Goal: Task Accomplishment & Management: Complete application form

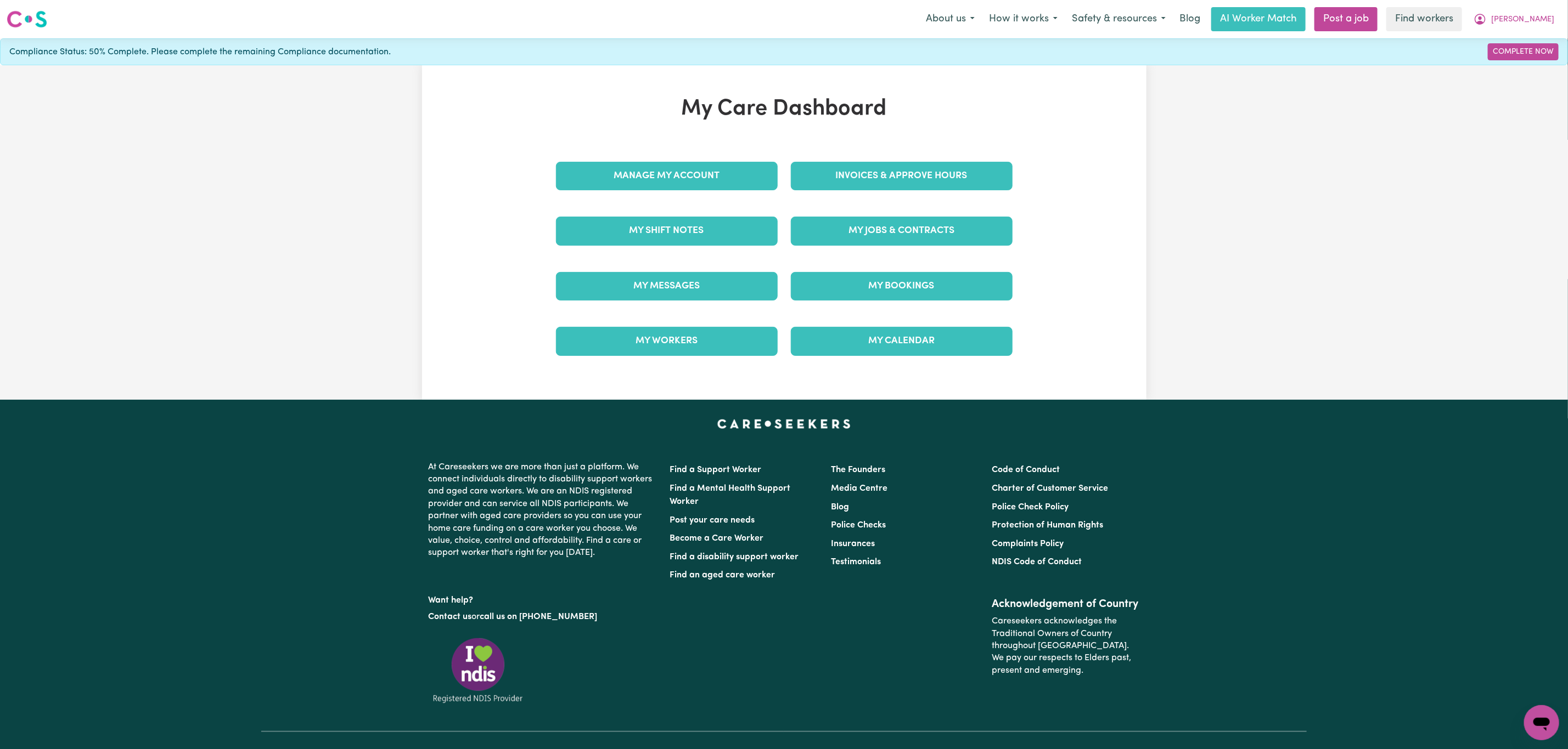
click at [925, 206] on div "My Jobs & Contracts" at bounding box center [902, 231] width 235 height 55
click at [903, 235] on link "My Jobs & Contracts" at bounding box center [902, 231] width 222 height 28
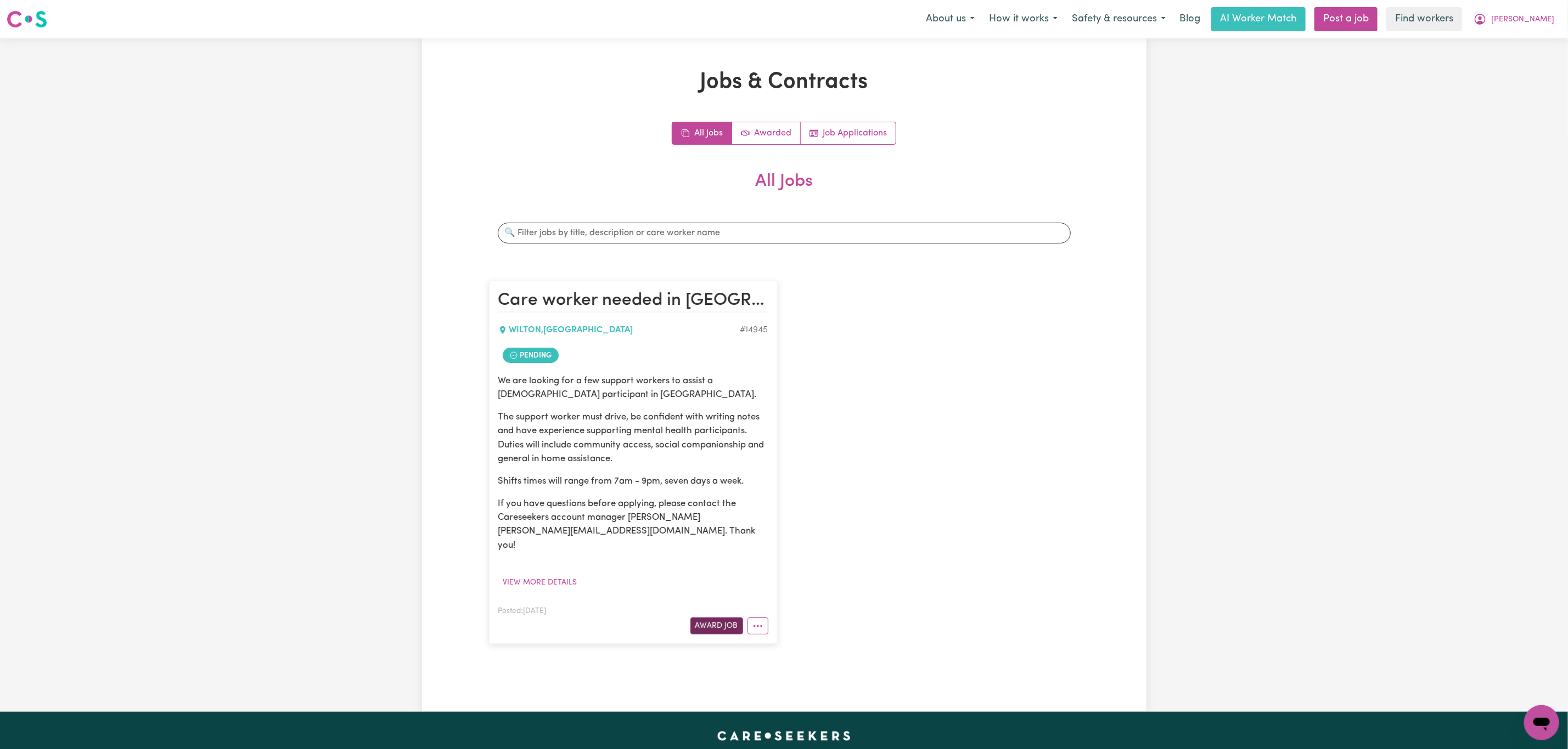
click at [733, 618] on button "Award Job" at bounding box center [717, 626] width 53 height 17
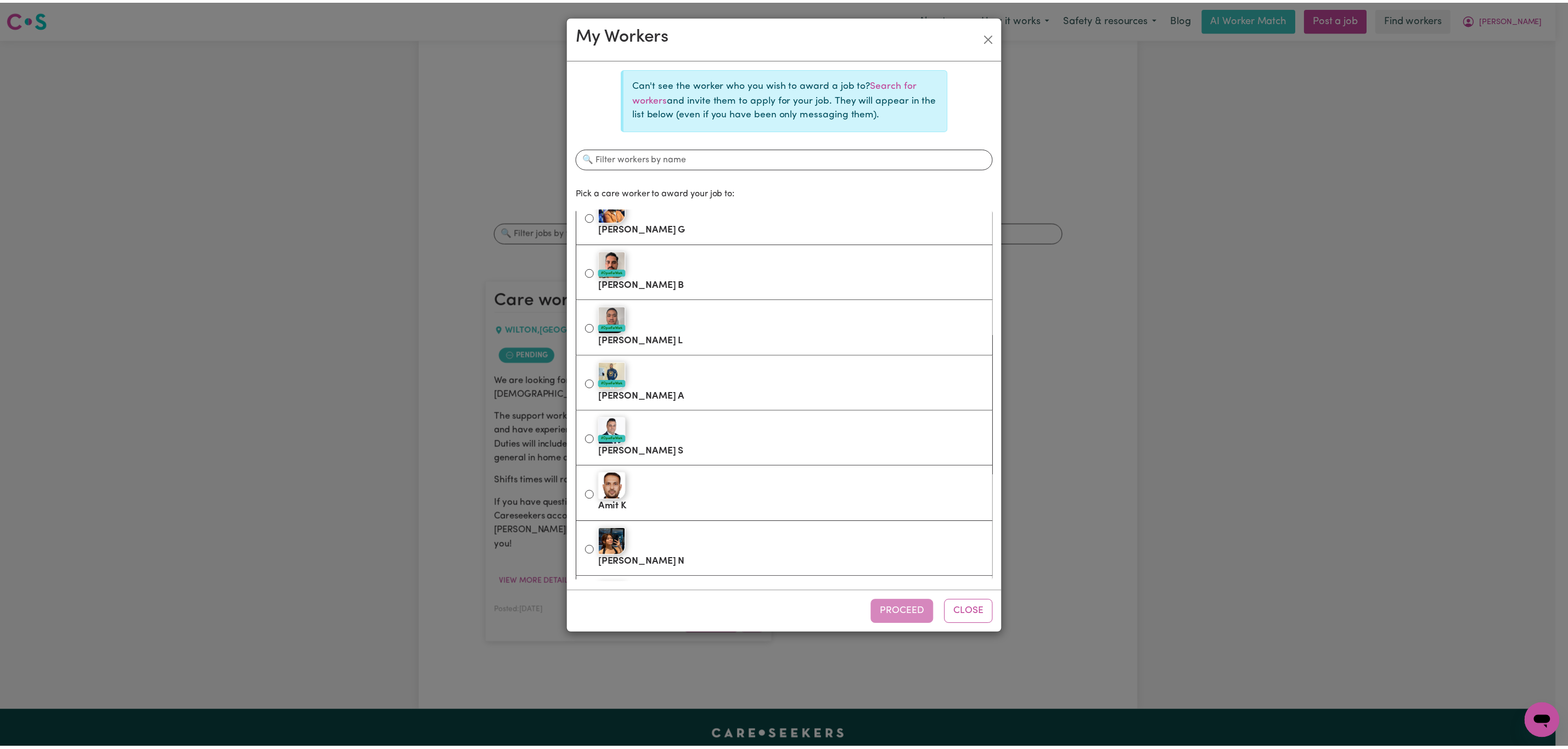
scroll to position [631, 0]
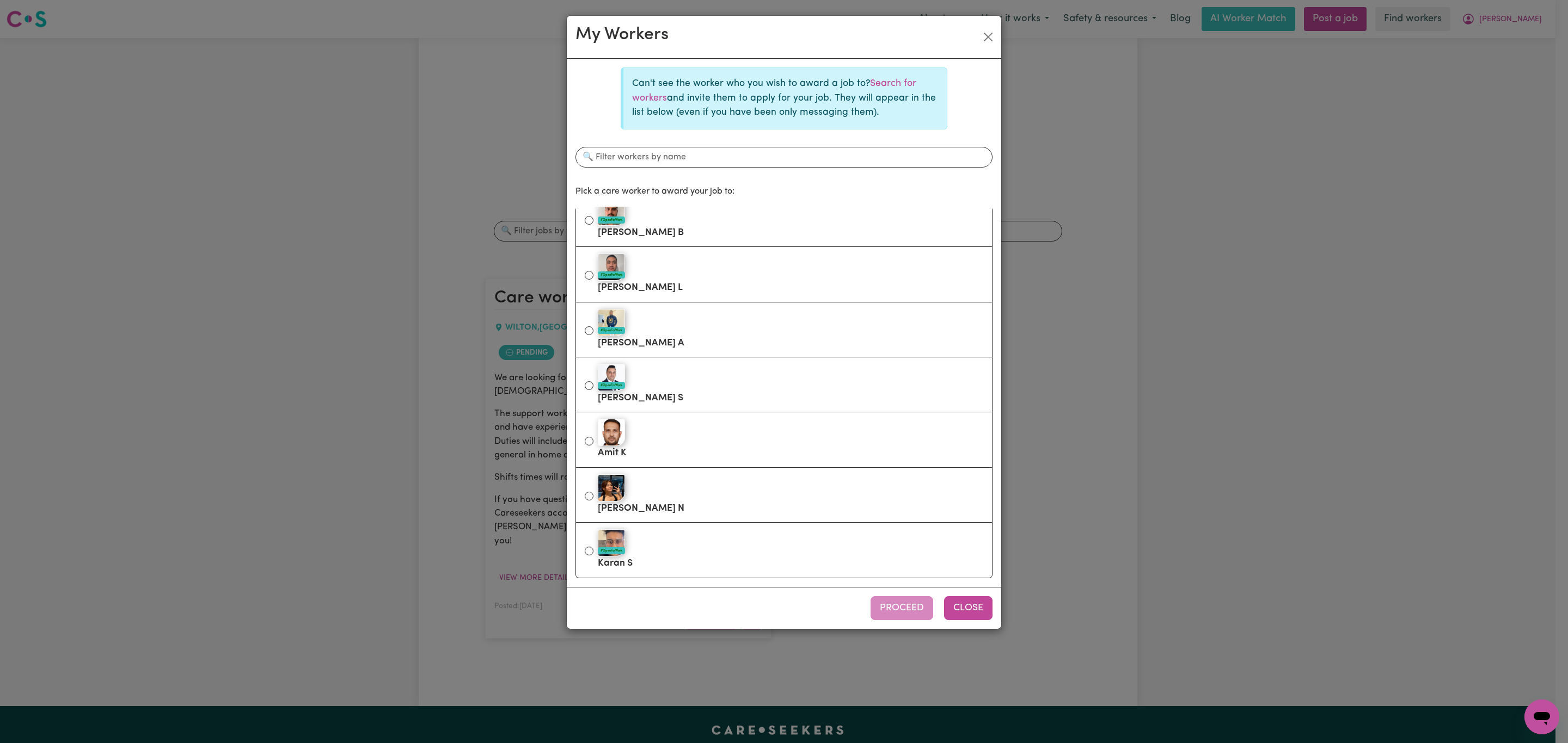
click at [980, 601] on button "Close" at bounding box center [968, 608] width 49 height 24
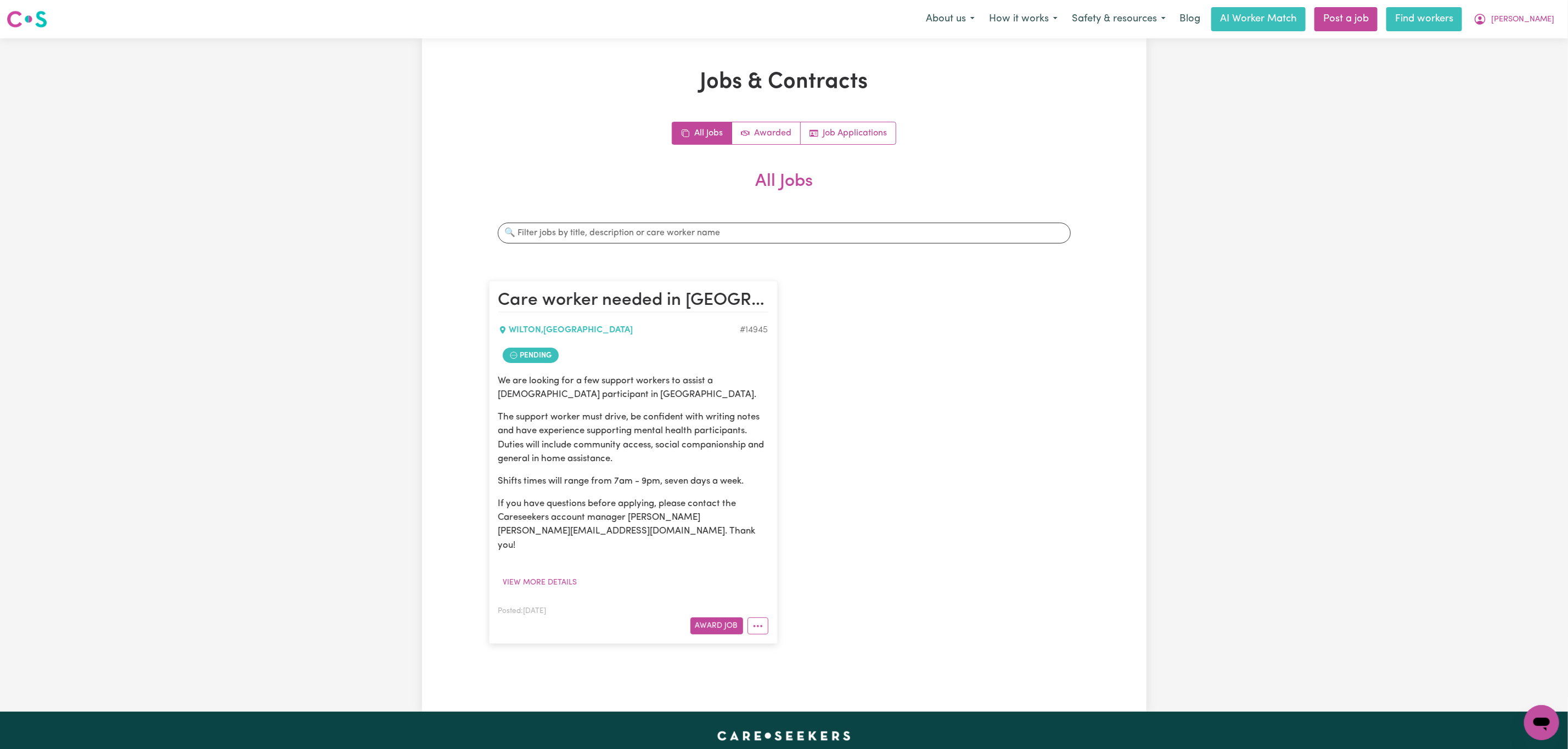
click at [1445, 23] on link "Find workers" at bounding box center [1424, 19] width 76 height 24
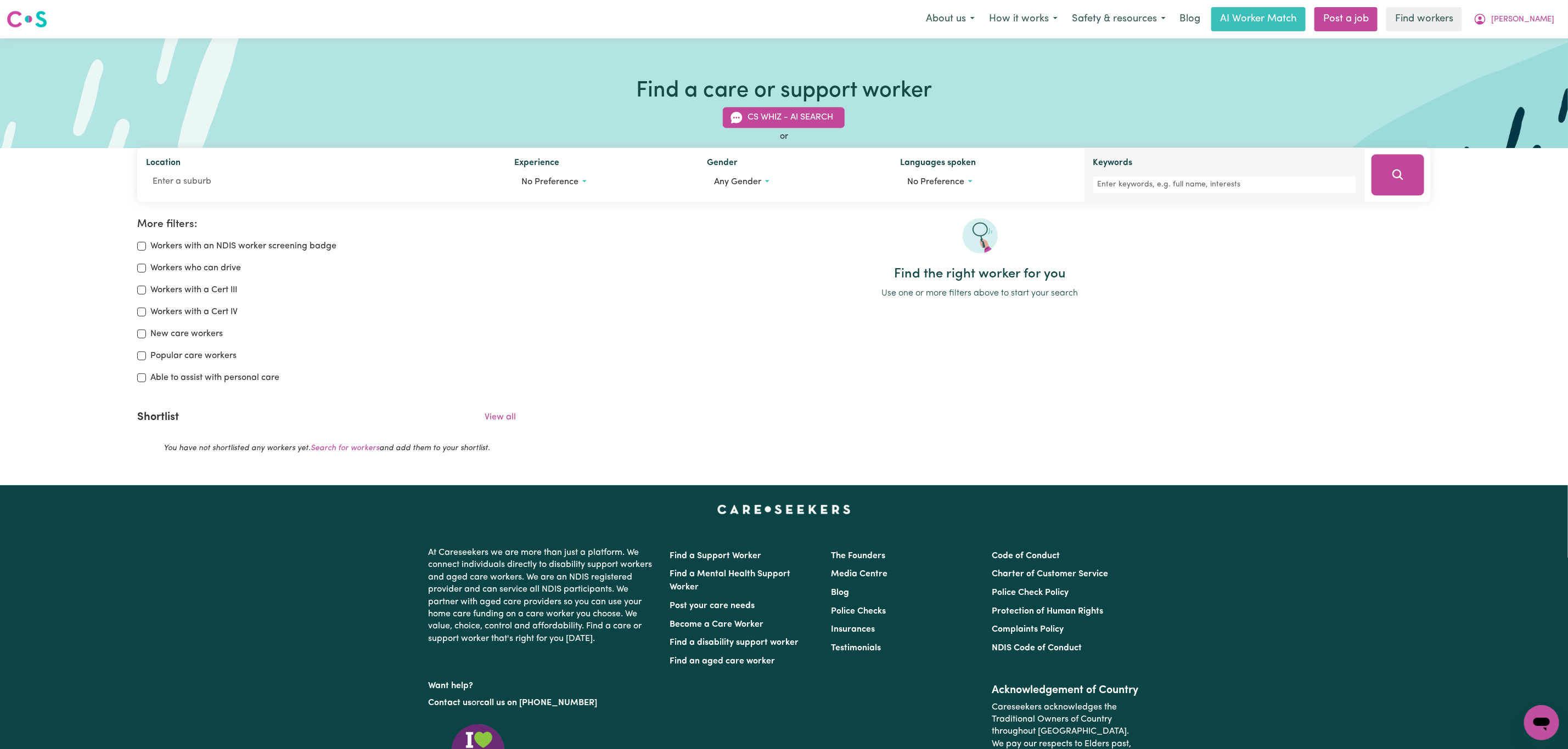
click at [1274, 173] on div "Keywords" at bounding box center [1224, 175] width 263 height 36
click at [1274, 181] on input "Keywords" at bounding box center [1224, 185] width 263 height 17
type input "[PERSON_NAME]"
click at [1397, 170] on icon "Search" at bounding box center [1398, 174] width 10 height 10
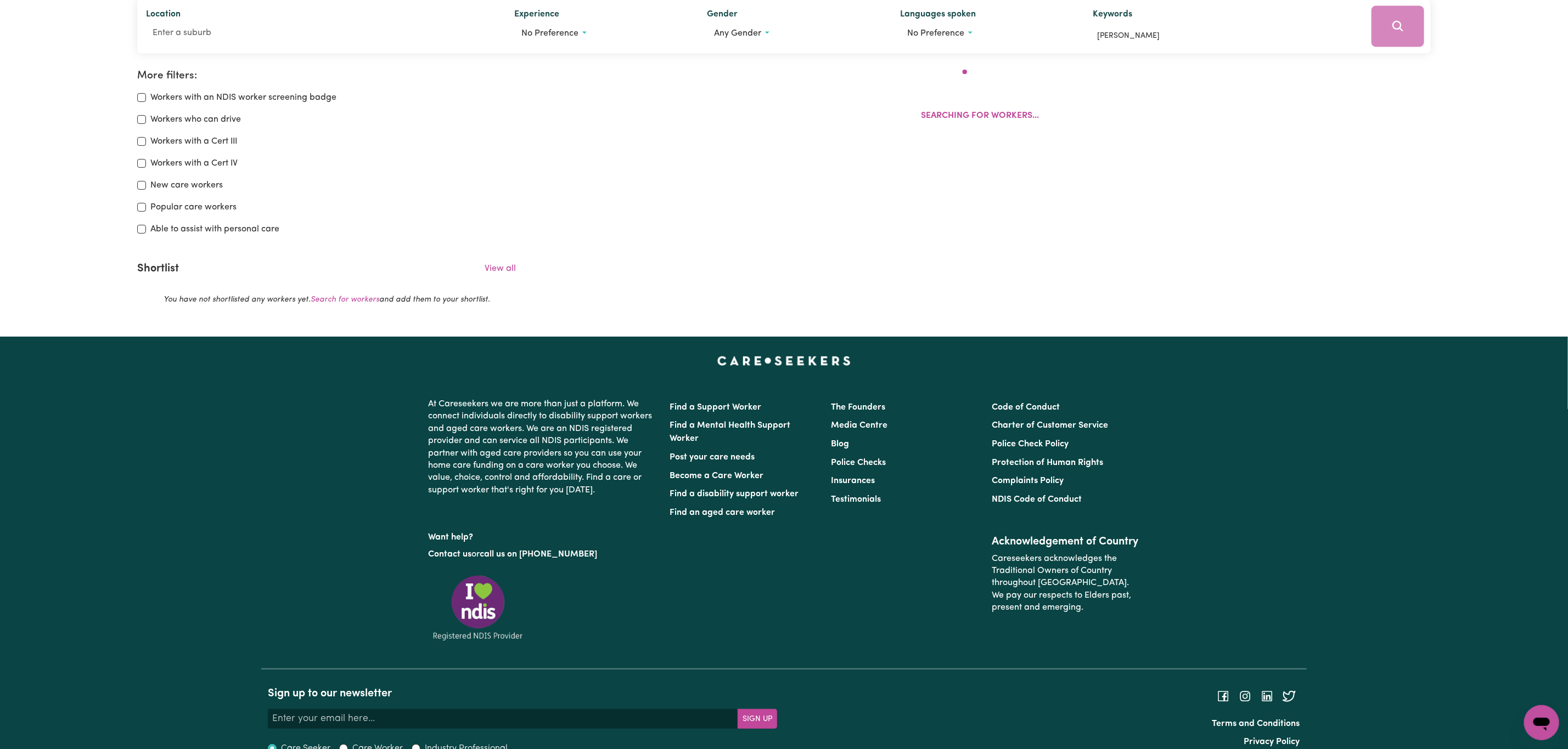
scroll to position [176, 0]
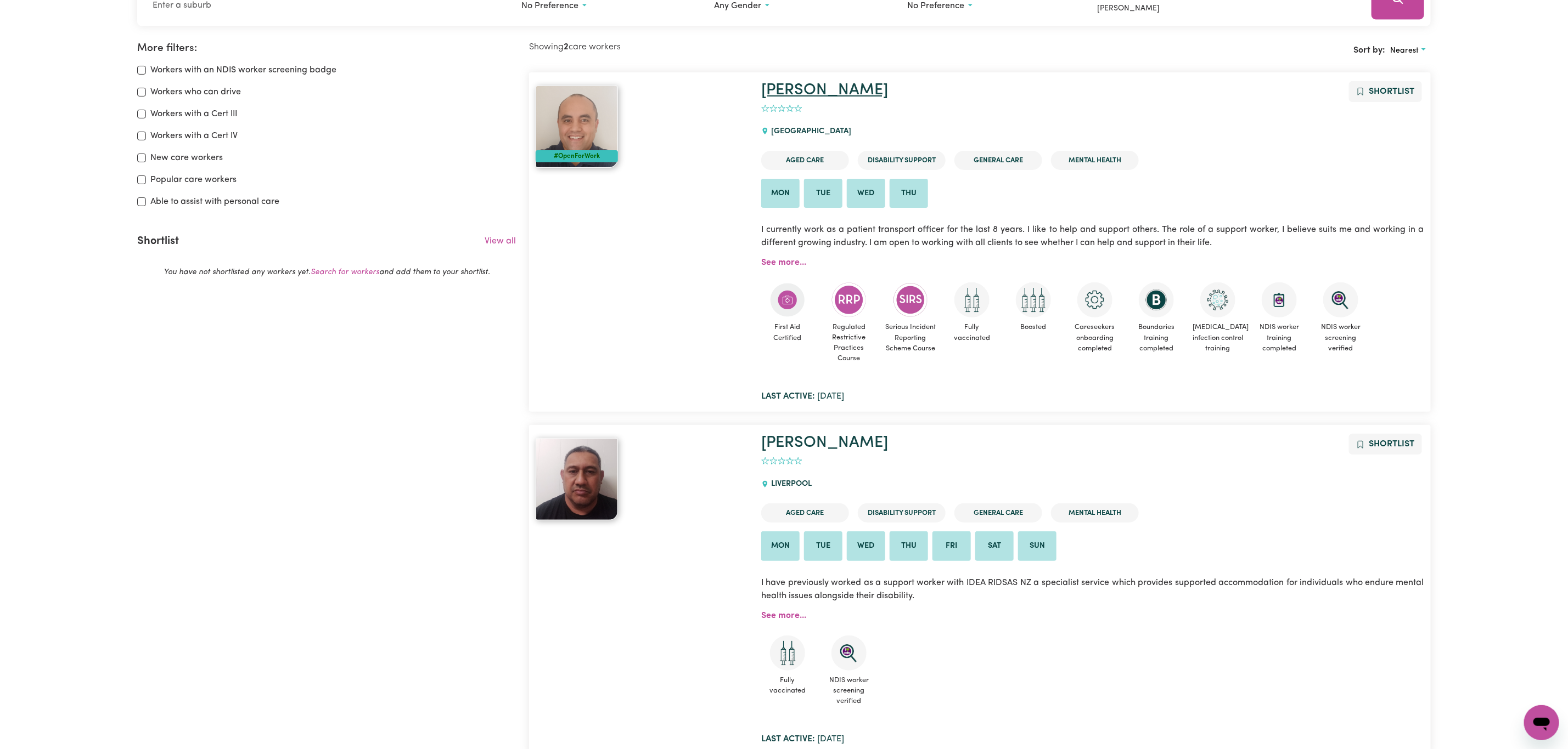
click at [816, 87] on link "[PERSON_NAME]" at bounding box center [824, 89] width 127 height 15
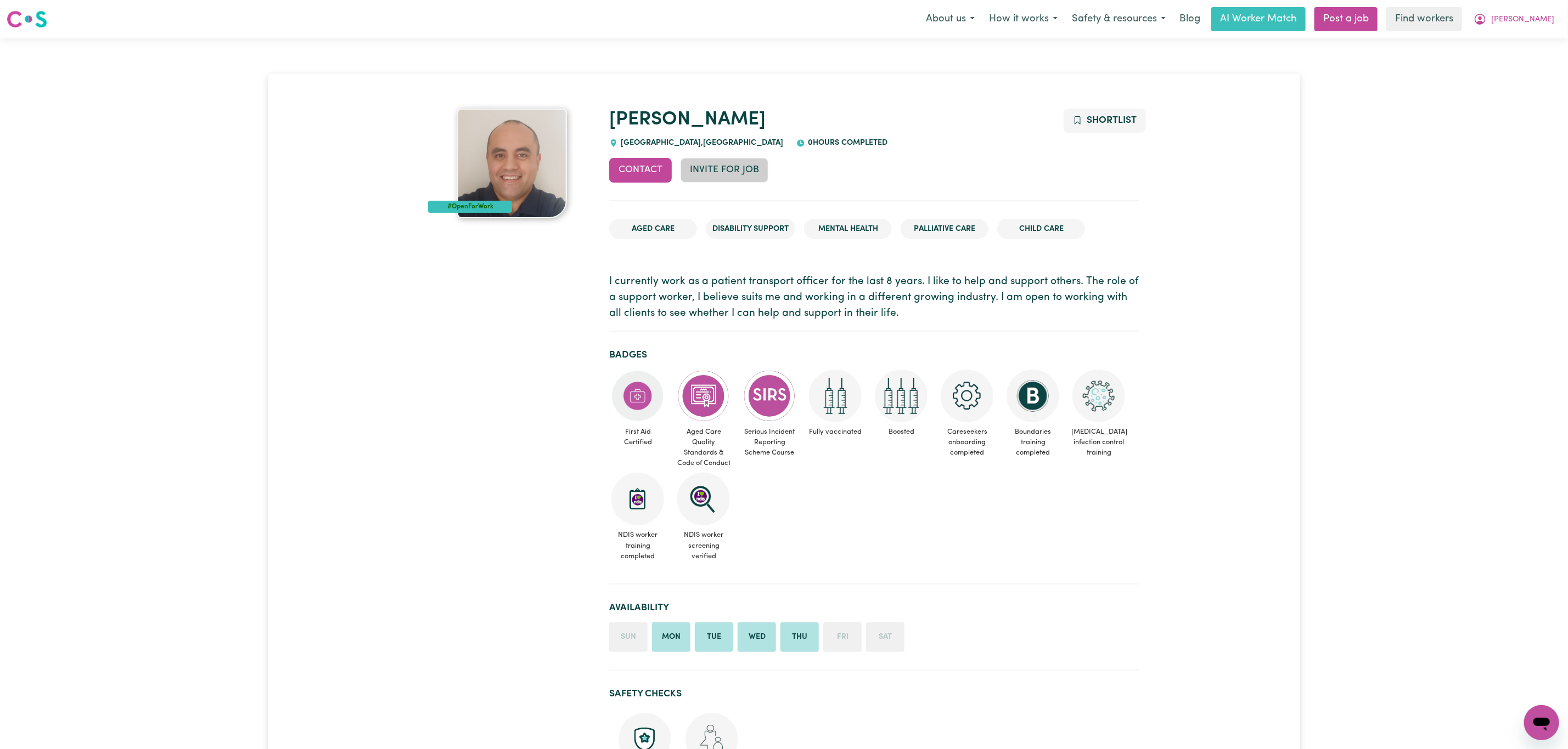
click at [716, 167] on button "Invite for Job" at bounding box center [725, 169] width 88 height 24
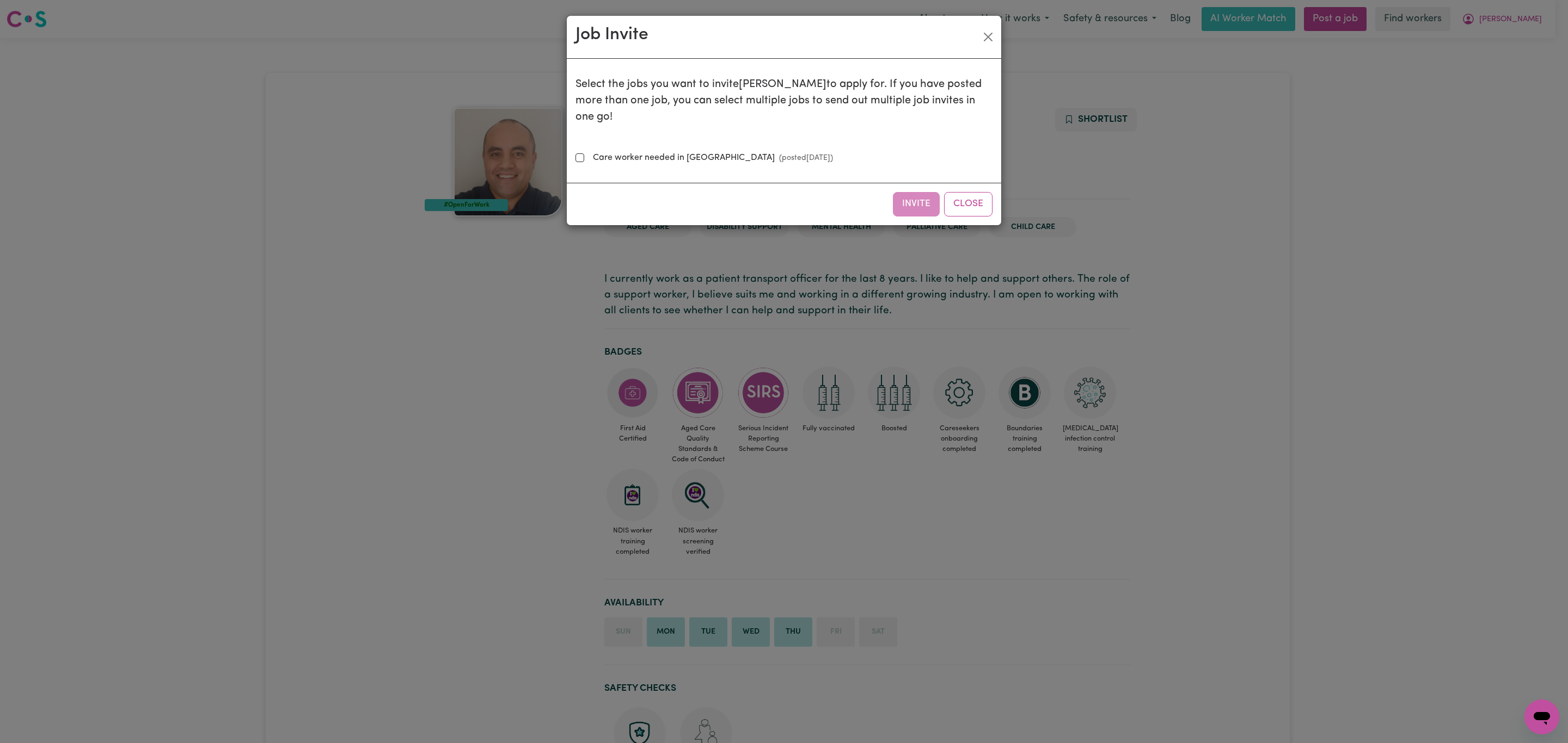
click at [775, 154] on small "(posted [DATE] )" at bounding box center [804, 157] width 58 height 8
click at [584, 154] on input "Care worker needed in [GEOGRAPHIC_DATA] (posted [DATE] )" at bounding box center [580, 158] width 9 height 9
checkbox input "true"
click at [930, 193] on button "Invite" at bounding box center [916, 204] width 47 height 24
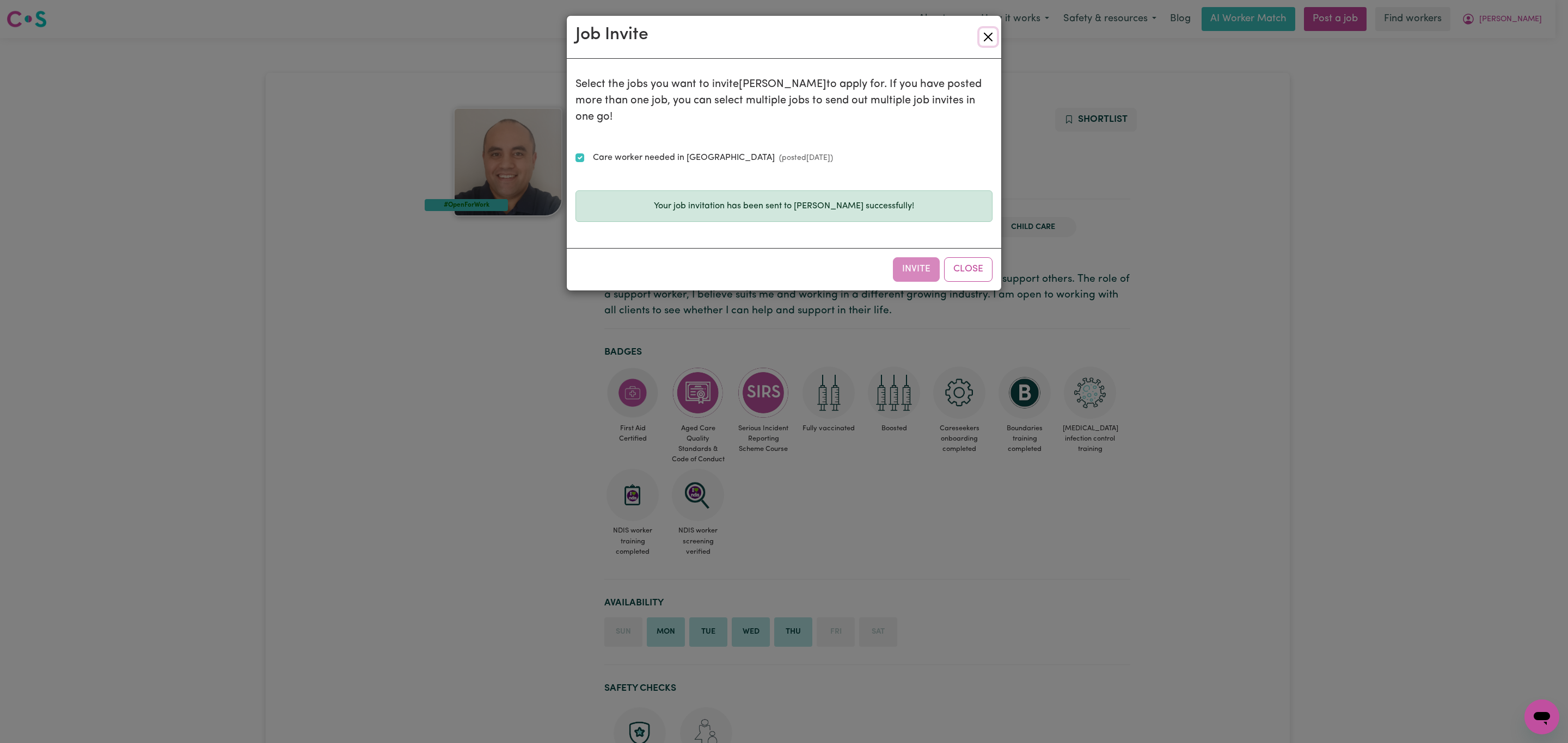
click at [990, 30] on button "Close" at bounding box center [987, 36] width 17 height 17
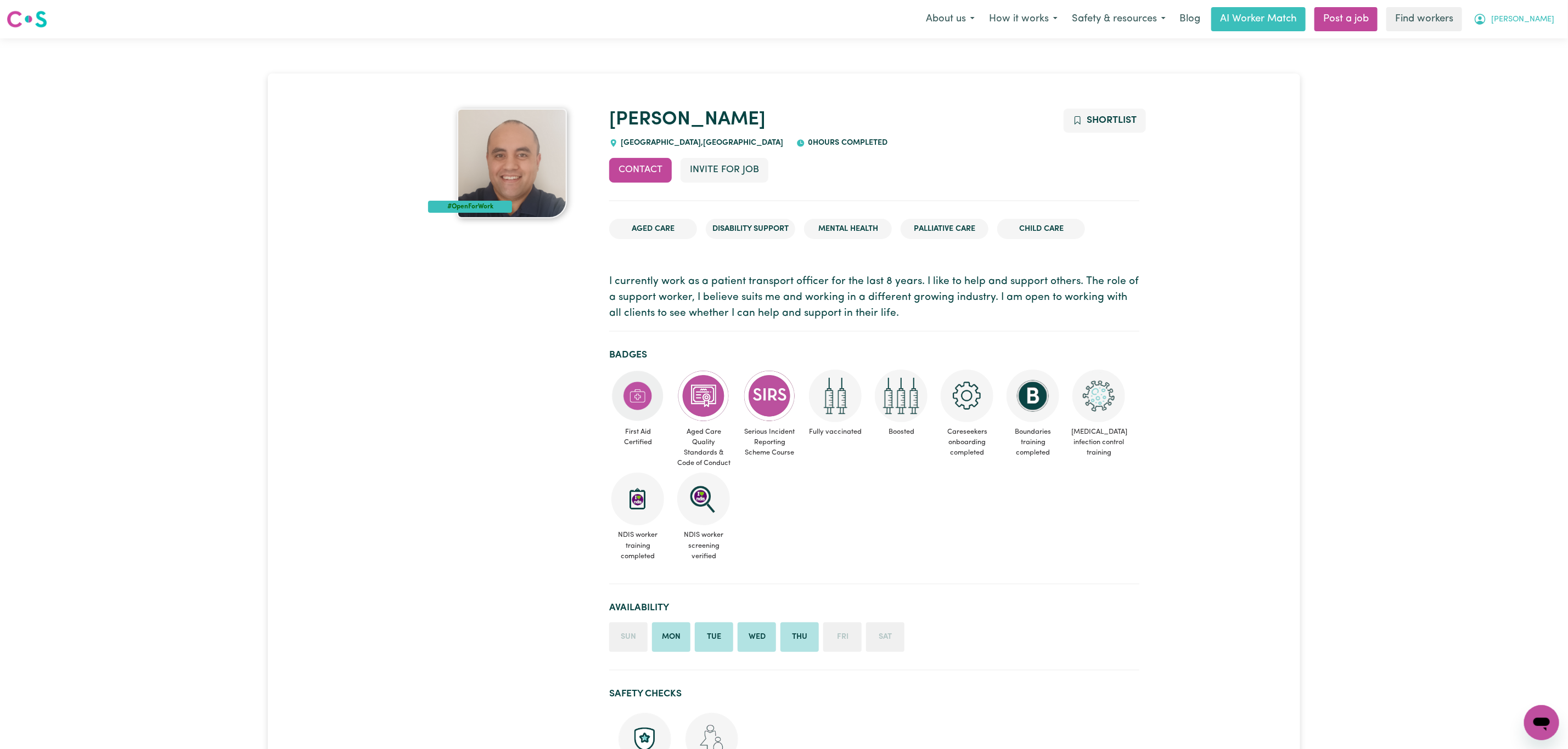
click at [1486, 18] on icon "My Account" at bounding box center [1480, 19] width 11 height 11
click at [1522, 30] on button "[PERSON_NAME]" at bounding box center [1514, 18] width 95 height 23
drag, startPoint x: 1538, startPoint y: 16, endPoint x: 1540, endPoint y: 23, distance: 7.3
click at [1539, 16] on span "[PERSON_NAME]" at bounding box center [1522, 19] width 63 height 12
click at [1537, 42] on link "My Dashboard" at bounding box center [1517, 43] width 87 height 21
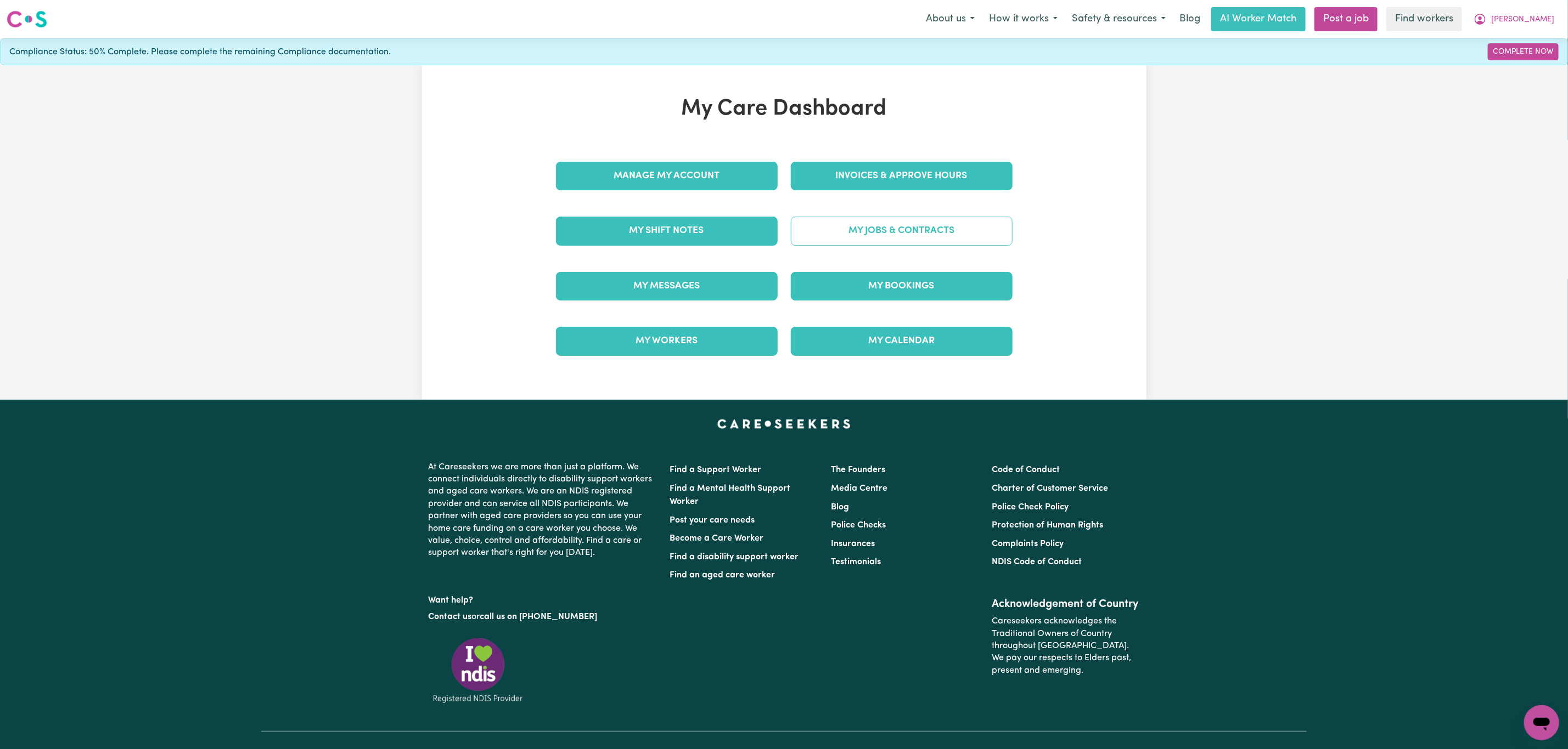
click at [860, 236] on link "My Jobs & Contracts" at bounding box center [902, 231] width 222 height 28
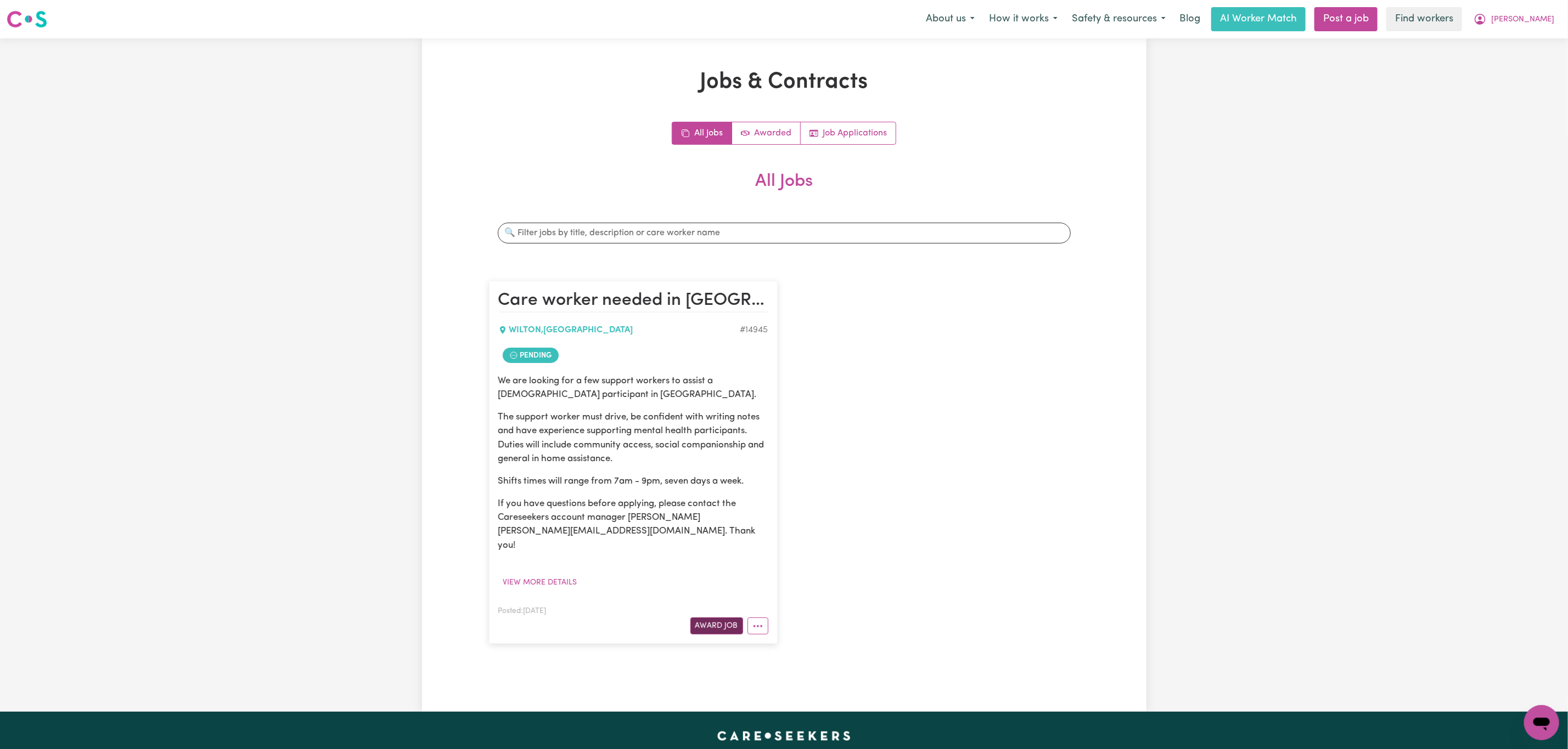
click at [714, 618] on button "Award Job" at bounding box center [717, 626] width 53 height 17
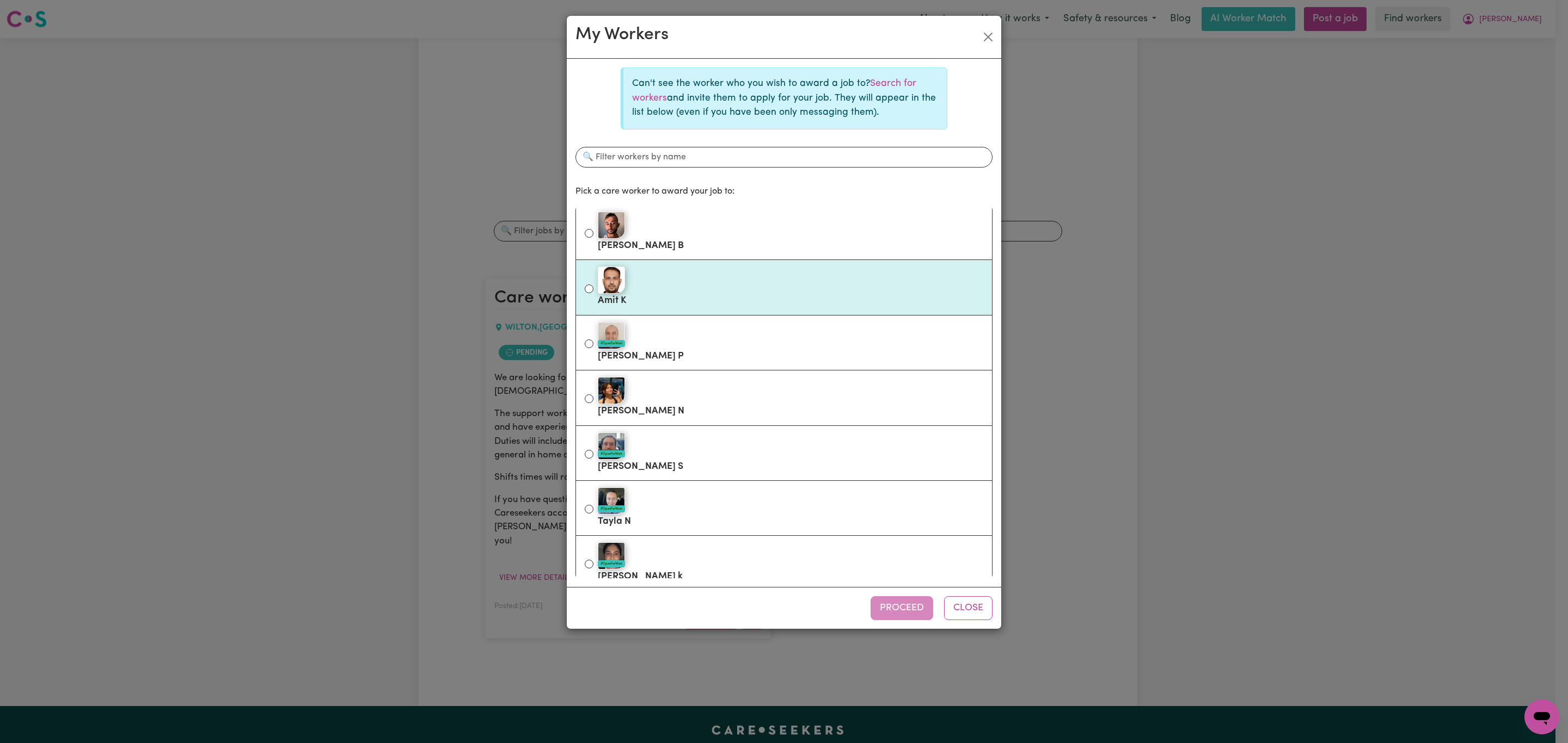
scroll to position [81, 0]
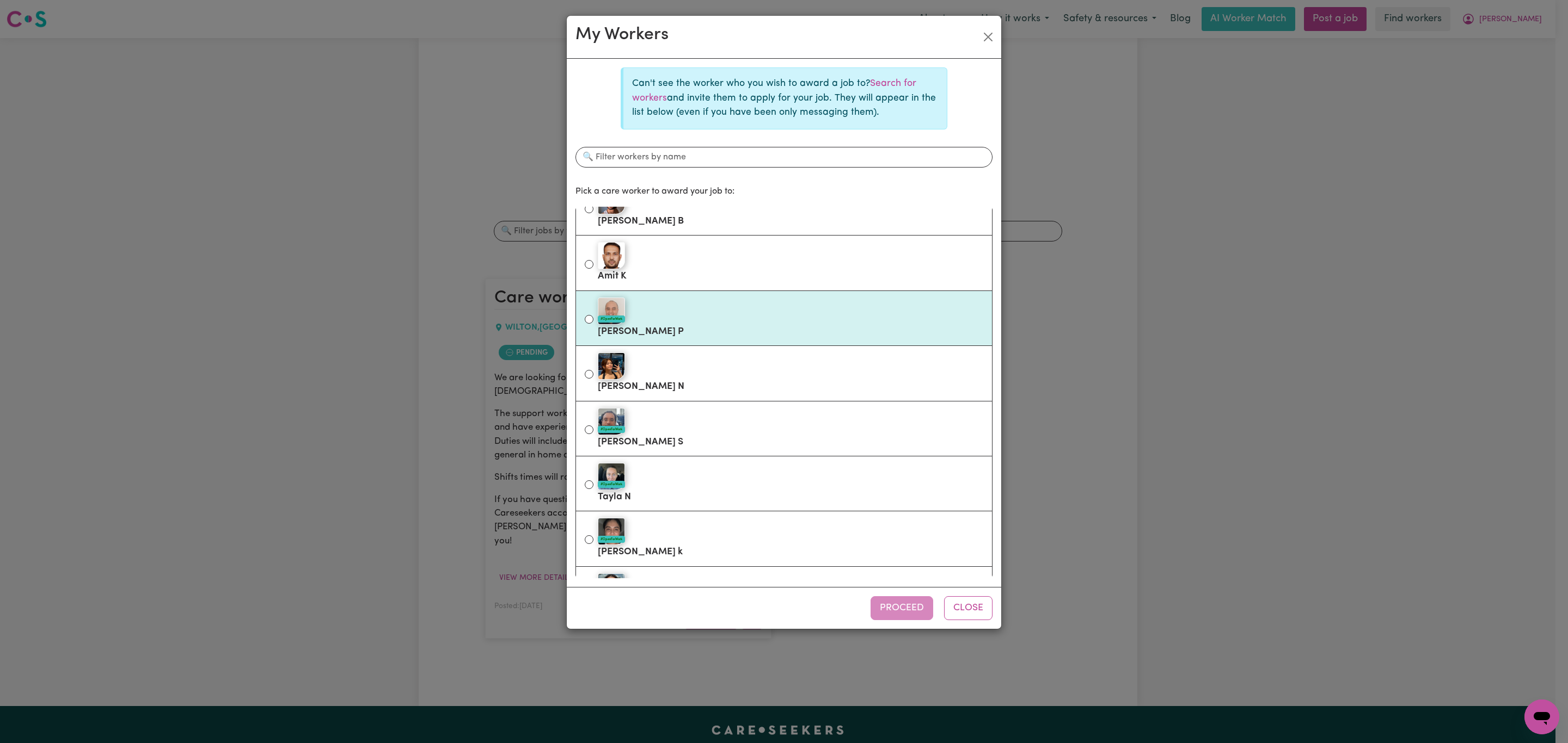
click at [761, 324] on div "#OpenForWork" at bounding box center [790, 311] width 385 height 27
click at [593, 324] on input "#OpenForWork Lawrence P" at bounding box center [590, 320] width 9 height 9
radio input "true"
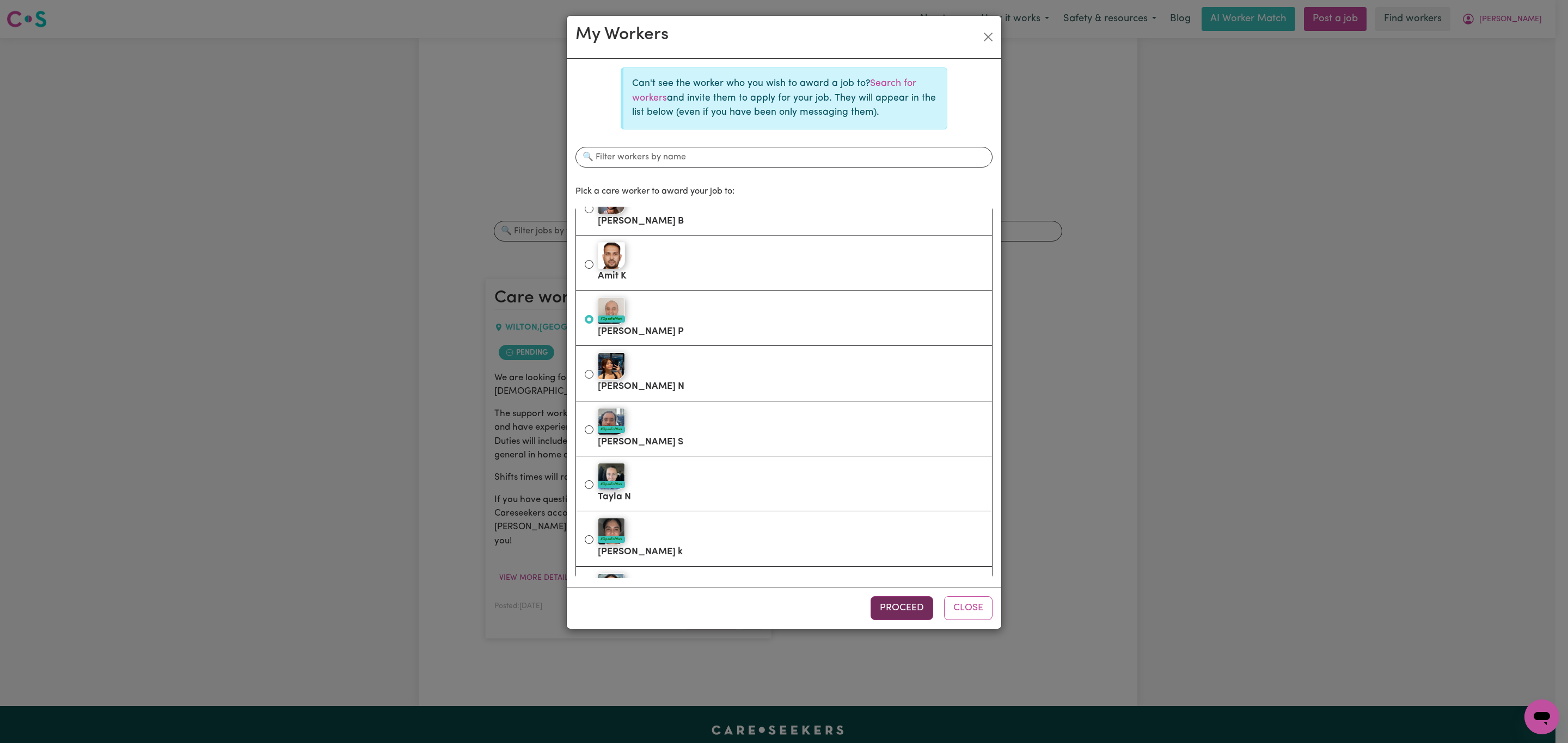
click at [905, 609] on button "Proceed" at bounding box center [902, 608] width 62 height 24
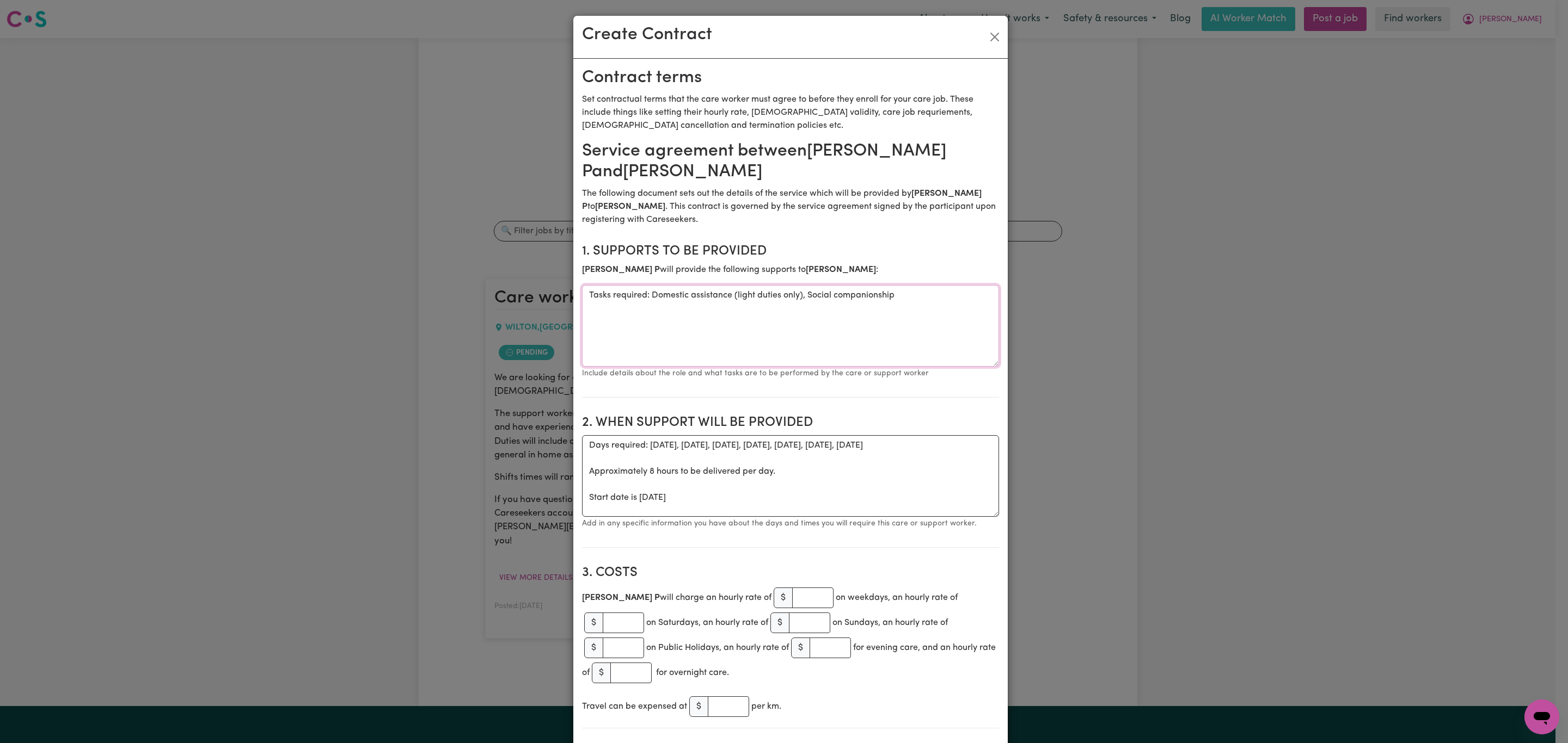
click at [902, 296] on textarea "Tasks required: Domestic assistance (light duties only), Social companionship" at bounding box center [790, 325] width 417 height 81
type textarea "Tasks required: Domestic assistance (light duties only), Social companionship, …"
drag, startPoint x: 913, startPoint y: 455, endPoint x: 746, endPoint y: 495, distance: 171.7
click at [583, 451] on textarea "Days required: monday, tuesday, wednesday, thursday, friday, saturday, sunday A…" at bounding box center [790, 476] width 417 height 81
drag, startPoint x: 753, startPoint y: 505, endPoint x: 526, endPoint y: 433, distance: 238.1
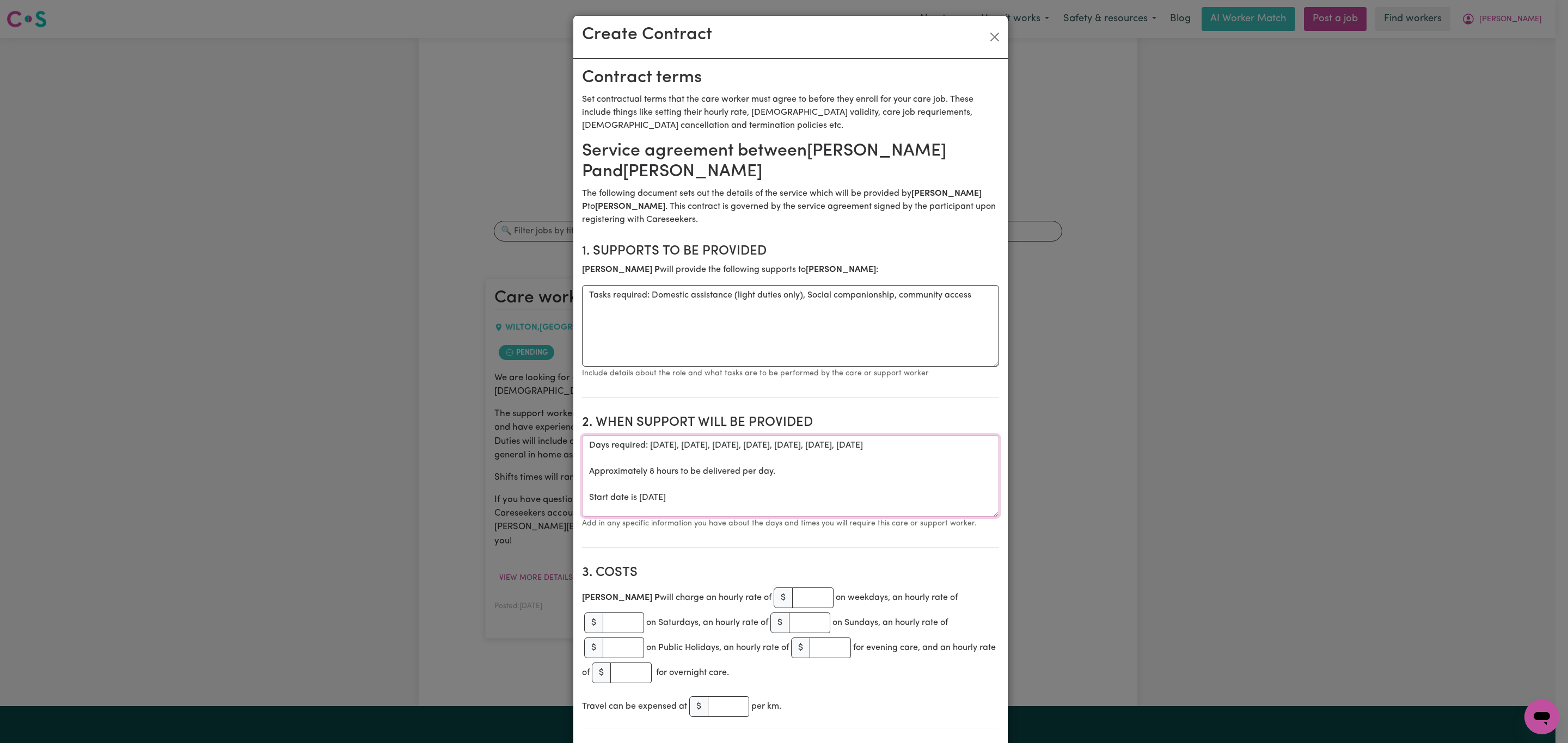
click at [526, 433] on div "Create Contract Contract terms Set contractual terms that the care worker must …" at bounding box center [784, 372] width 1568 height 743
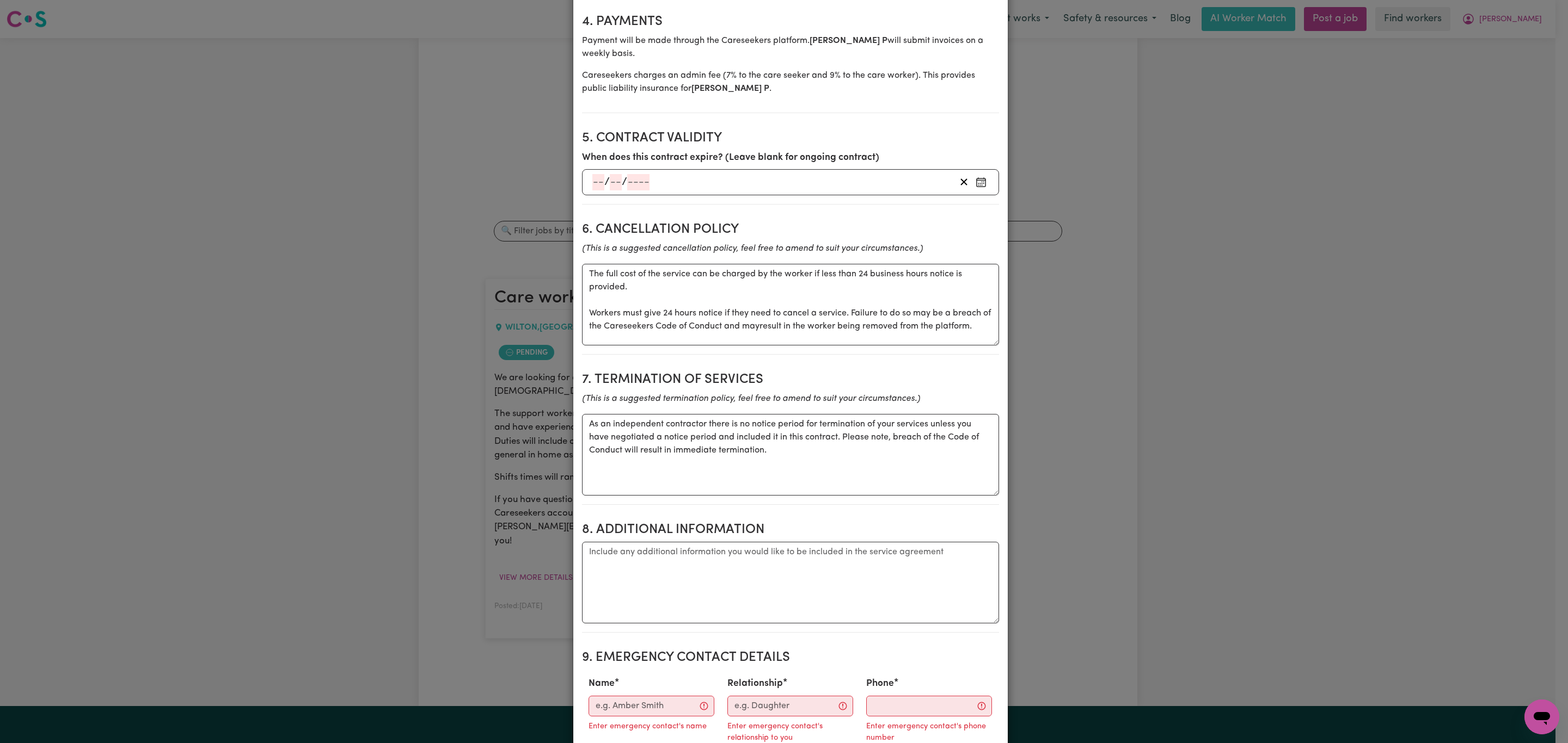
scroll to position [735, 0]
type textarea "Trial Shift Monday 15/9/25 - 3:30pm - 9pm"
drag, startPoint x: 633, startPoint y: 301, endPoint x: 565, endPoint y: 268, distance: 75.6
click at [565, 268] on div "Create Contract Contract terms Set contractual terms that the care worker must …" at bounding box center [784, 372] width 1568 height 743
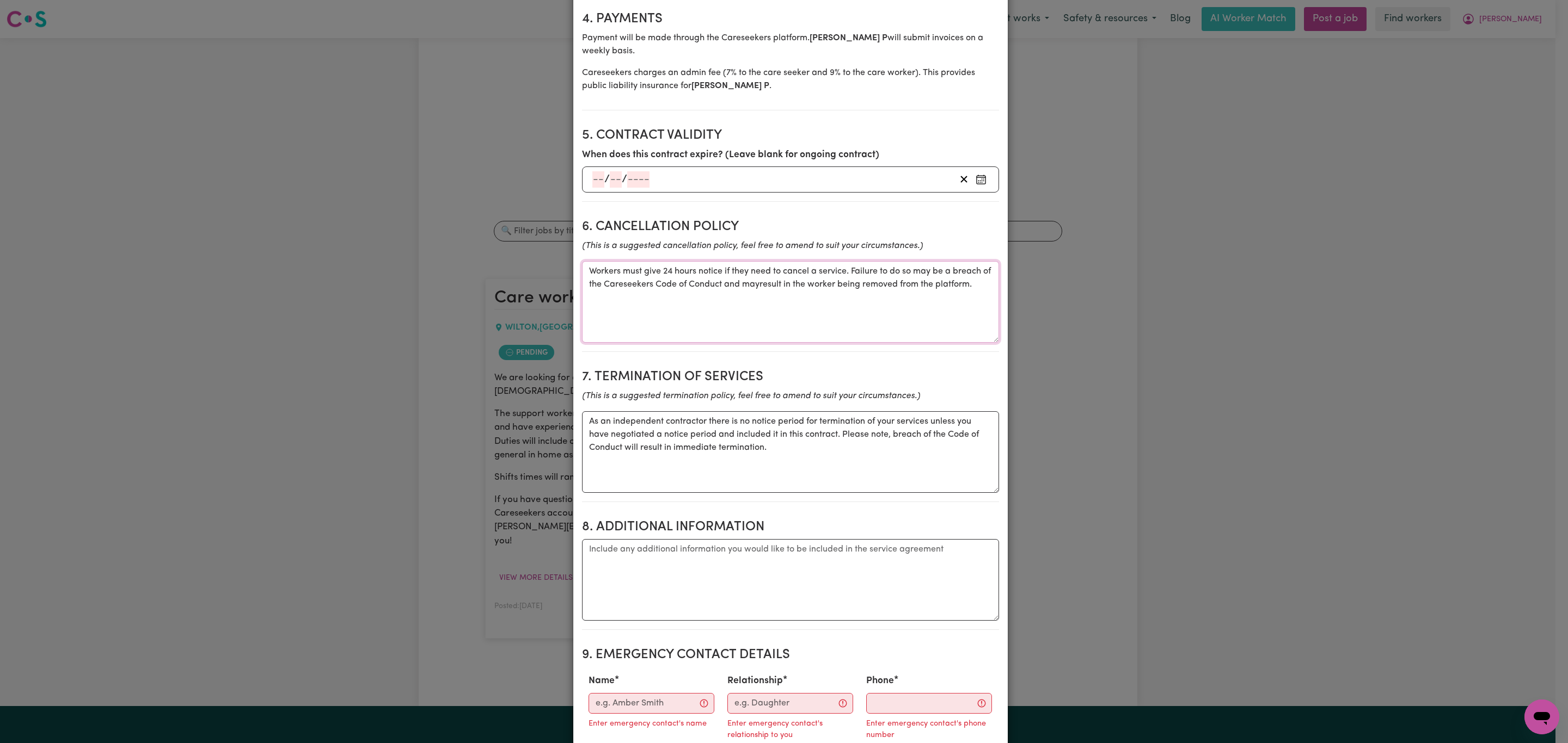
click at [583, 291] on textarea "Workers must give 24 hours notice if they need to cancel a service. Failure to …" at bounding box center [790, 302] width 417 height 81
type textarea "Workers must give 24 hours notice if they need to cancel a service. Failure to …"
click at [634, 607] on textarea "Additional information" at bounding box center [790, 580] width 417 height 81
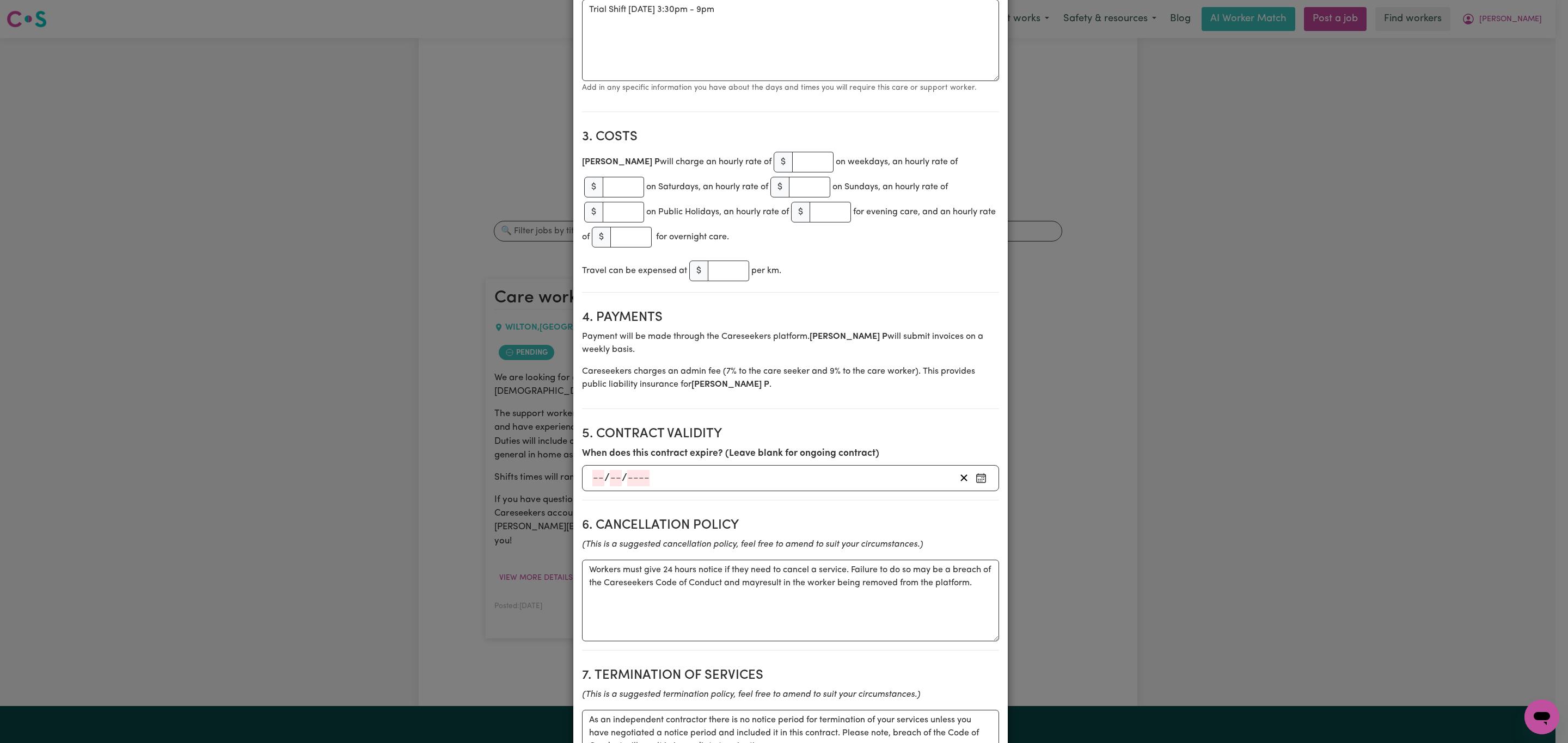
scroll to position [326, 0]
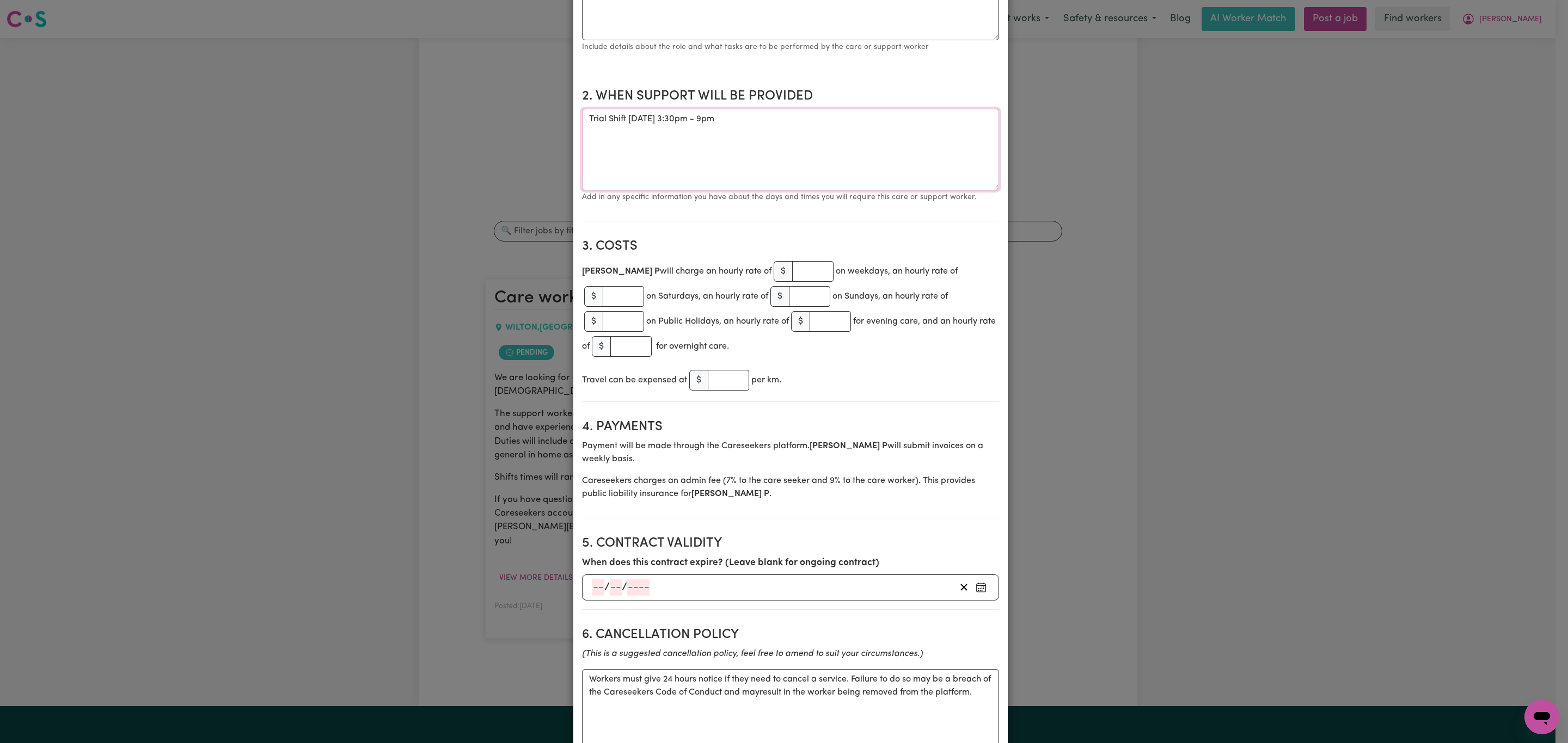
click at [618, 119] on textarea "Trial Shift Monday 15/9/25 - 3:30pm - 9pm" at bounding box center [790, 149] width 417 height 81
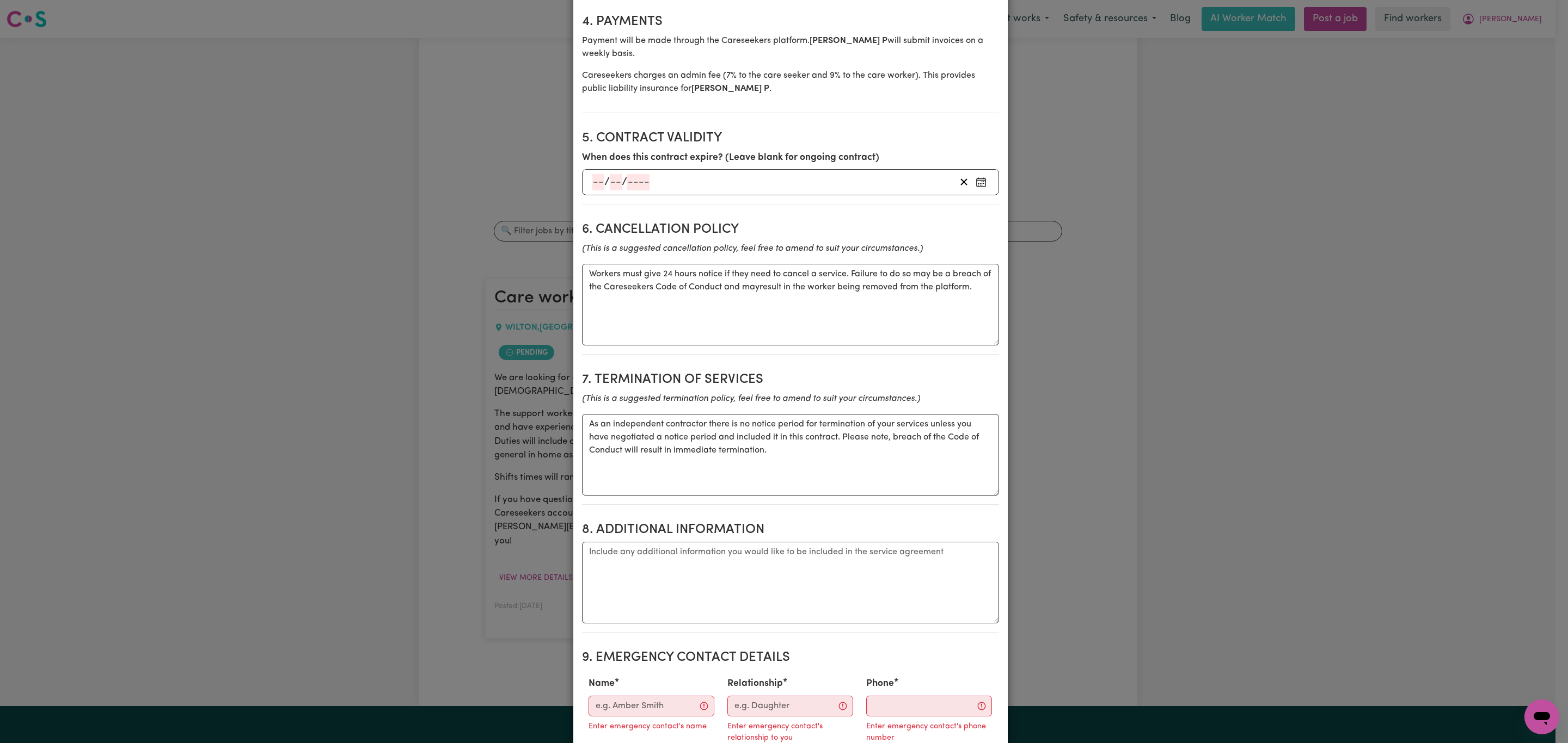
scroll to position [735, 0]
click at [659, 578] on textarea "Additional information" at bounding box center [790, 580] width 417 height 81
paste textarea "1 Daisyvale Crescent, Wilton NSW"
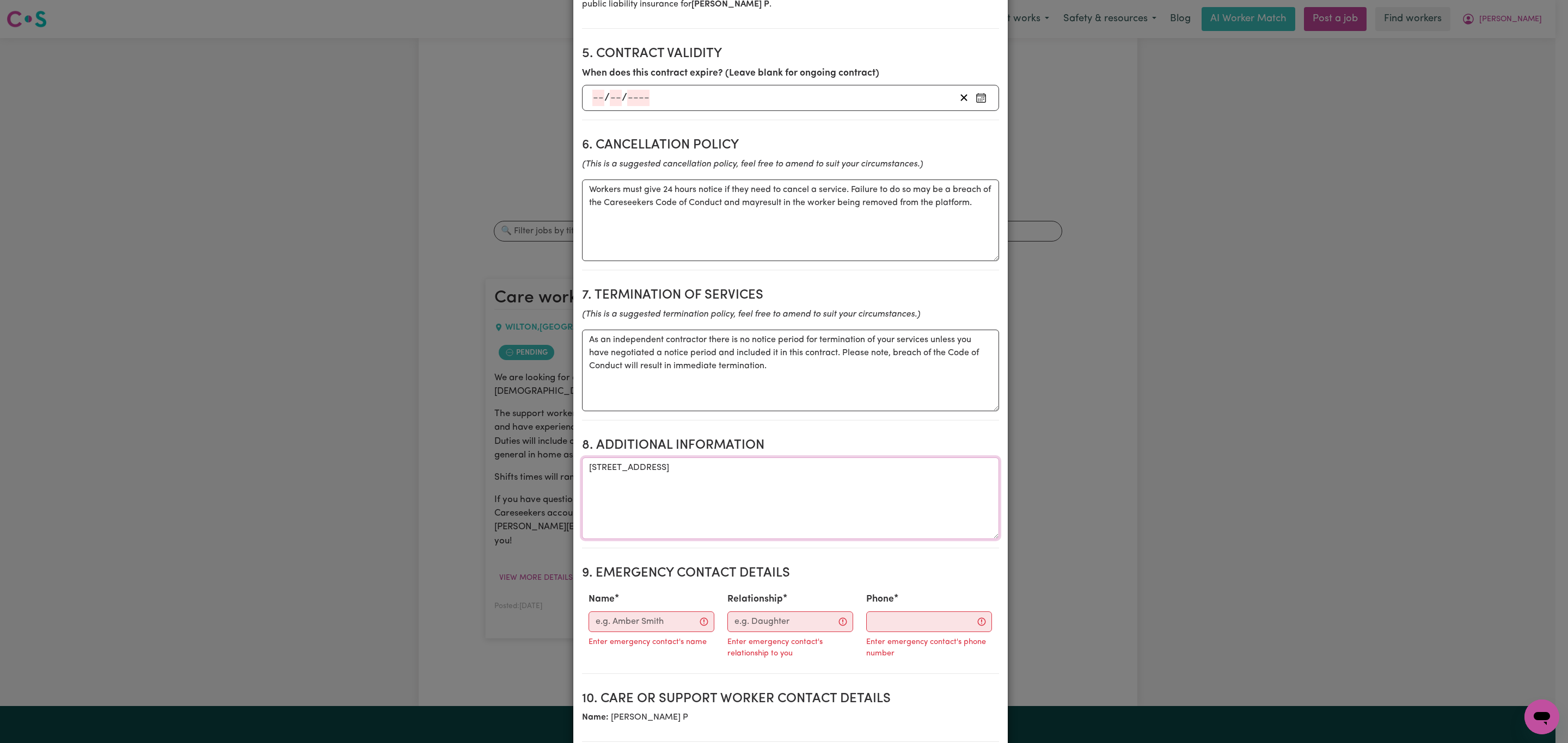
click at [582, 475] on textarea "1 Daisyvale Crescent, Wilton NSW" at bounding box center [790, 498] width 417 height 81
type textarea "Address: 1 Daisyvale Crescent, Wilton NSW"
click at [634, 628] on input "Name" at bounding box center [651, 622] width 126 height 21
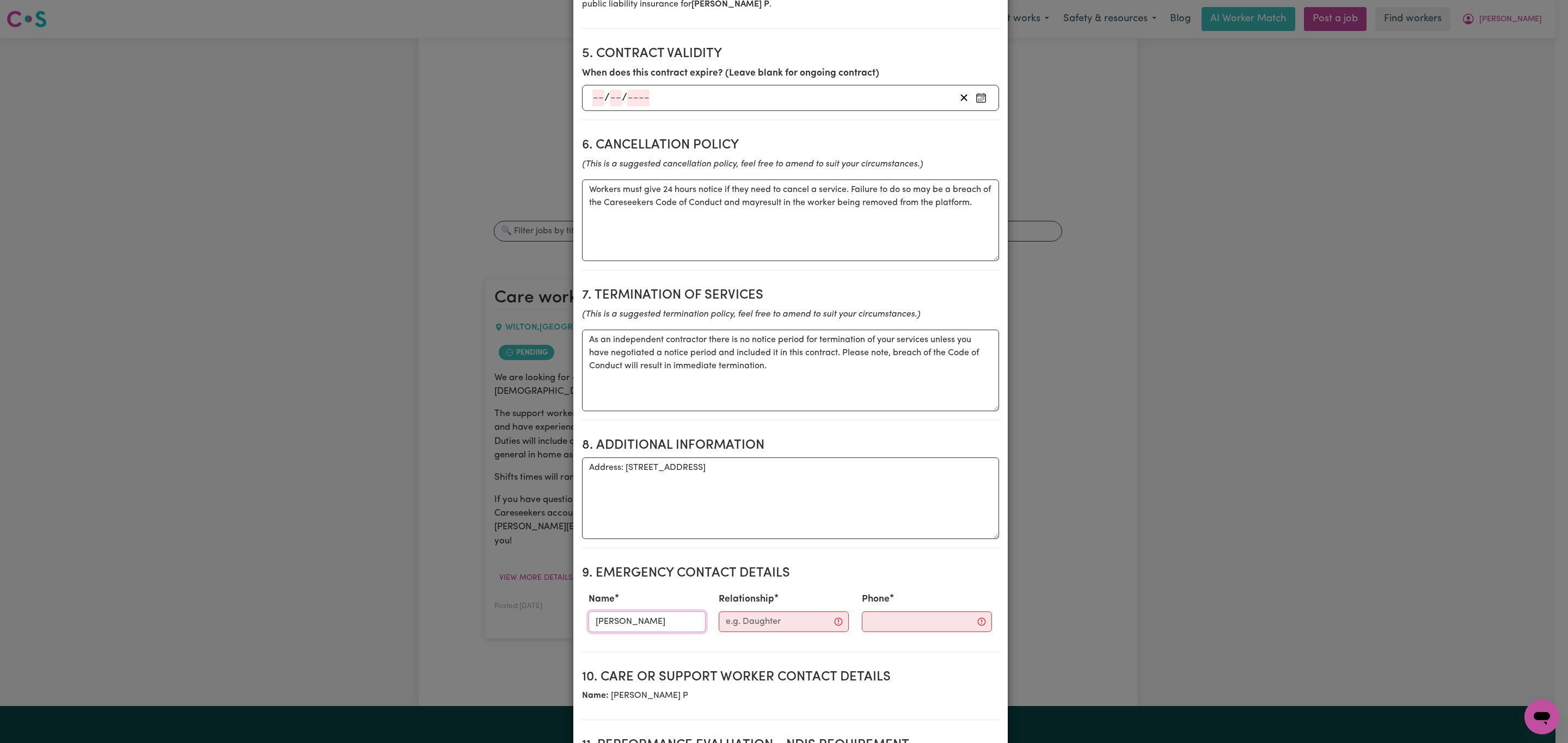
type input "Tracey"
type input "Sister"
click at [887, 628] on input "Phone" at bounding box center [918, 622] width 132 height 21
paste input "0466852684"
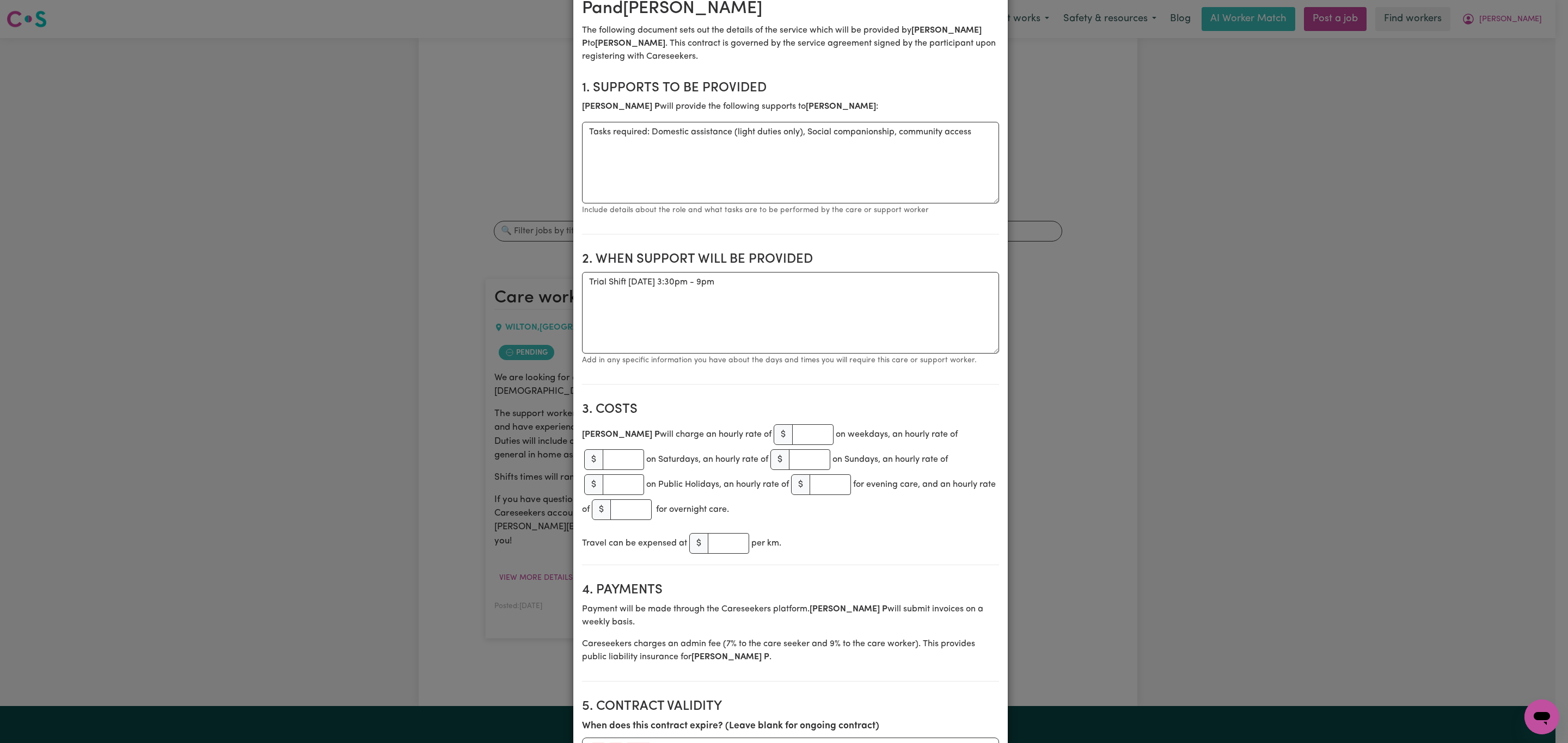
scroll to position [81, 0]
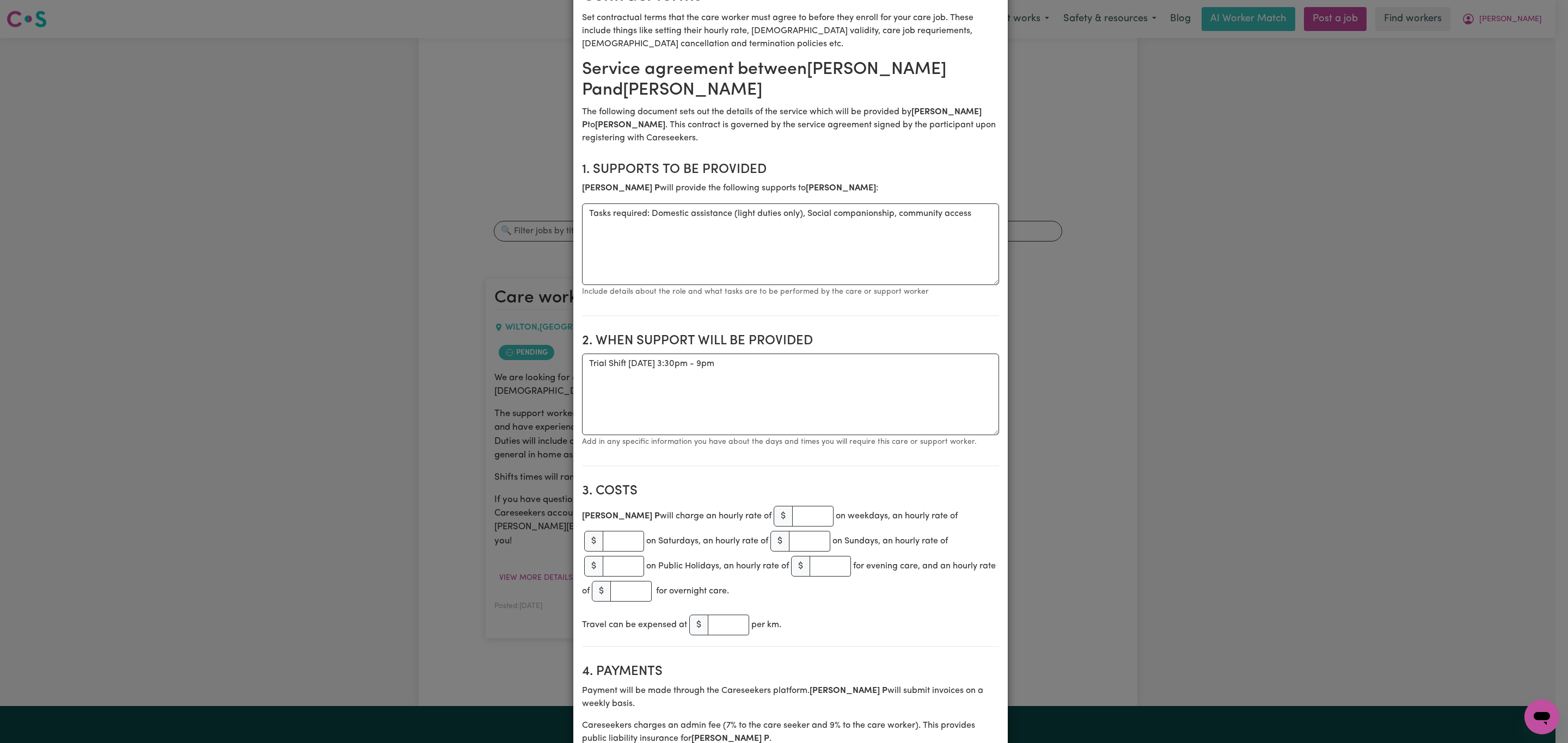
type input "0466852684"
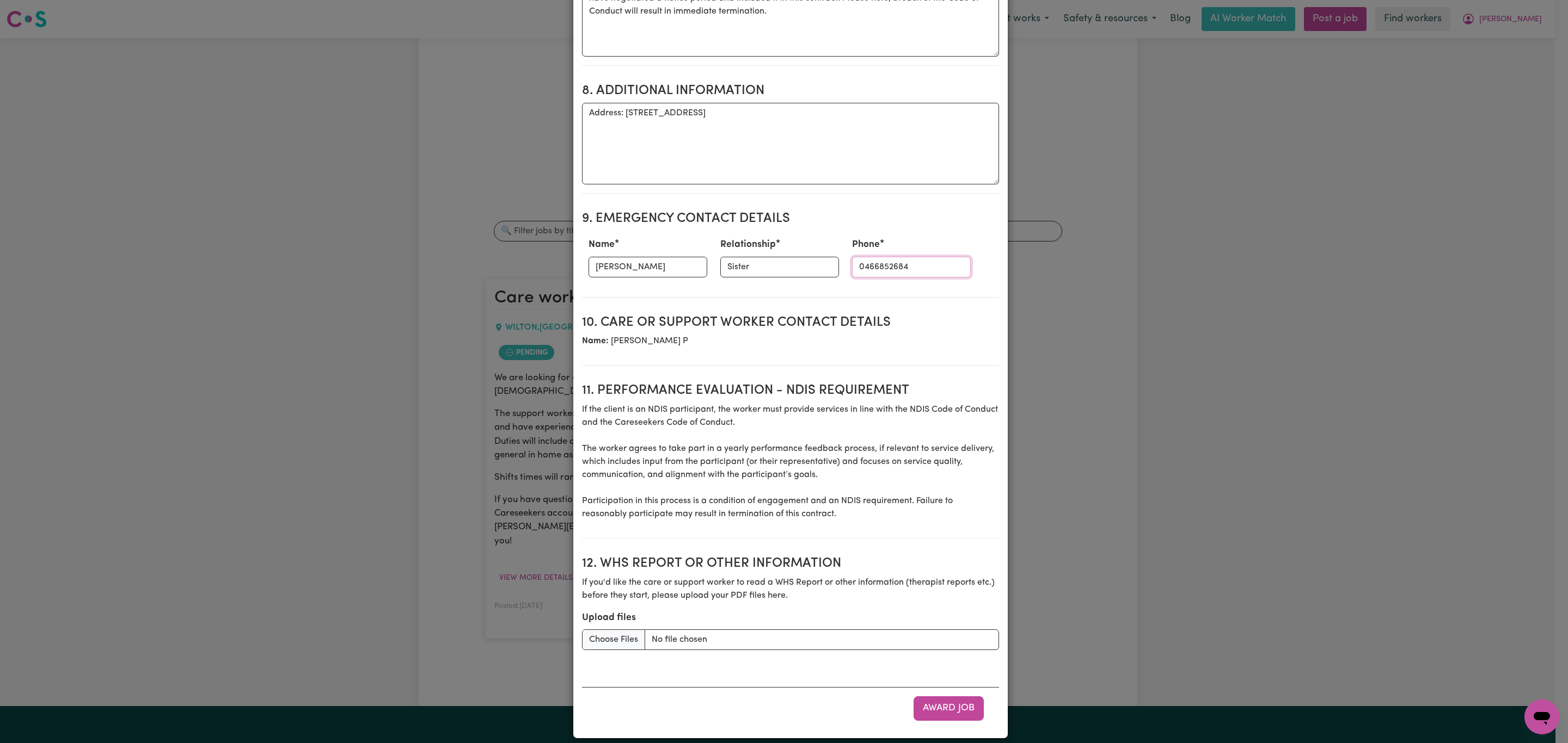
scroll to position [1194, 0]
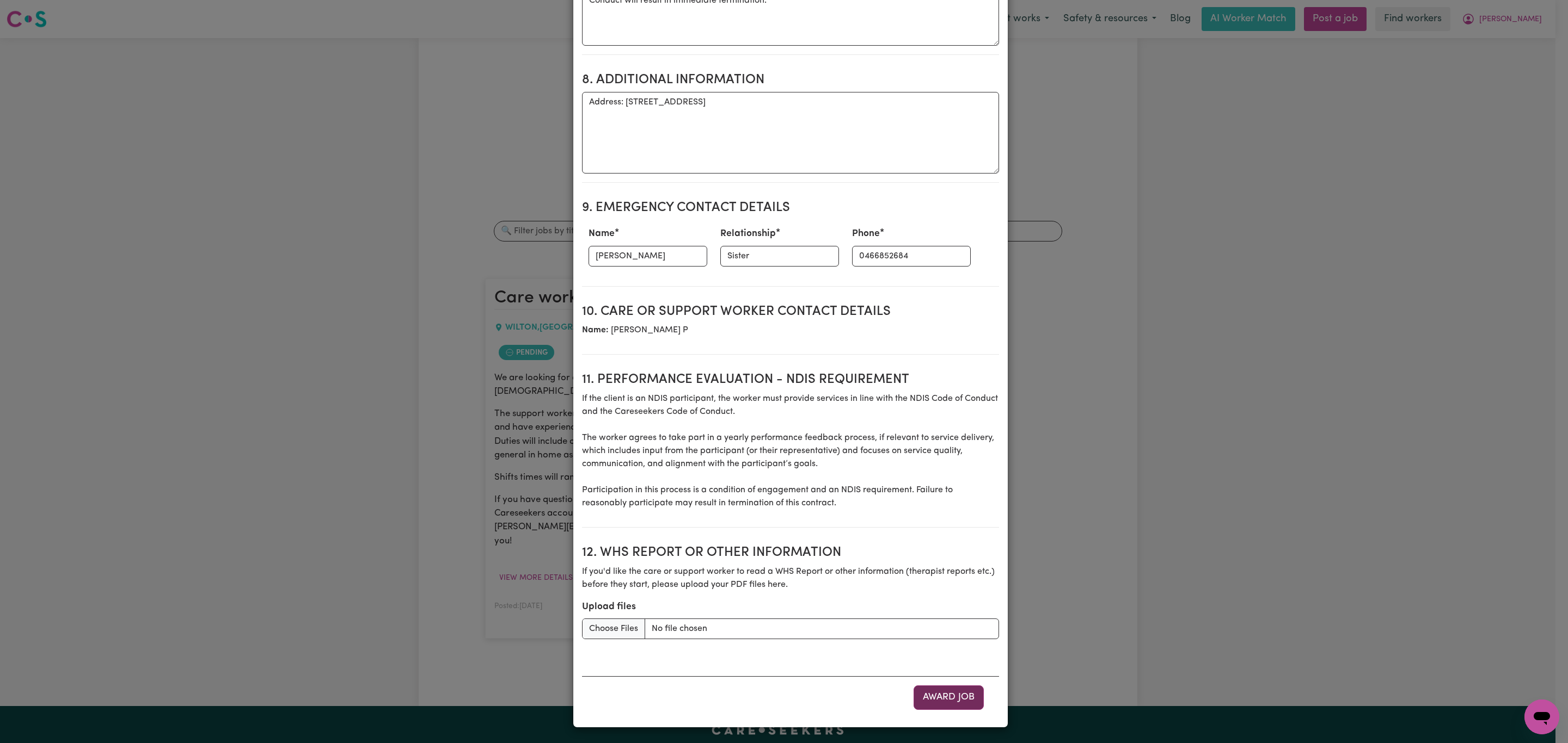
click at [954, 705] on button "Award Job" at bounding box center [949, 698] width 71 height 24
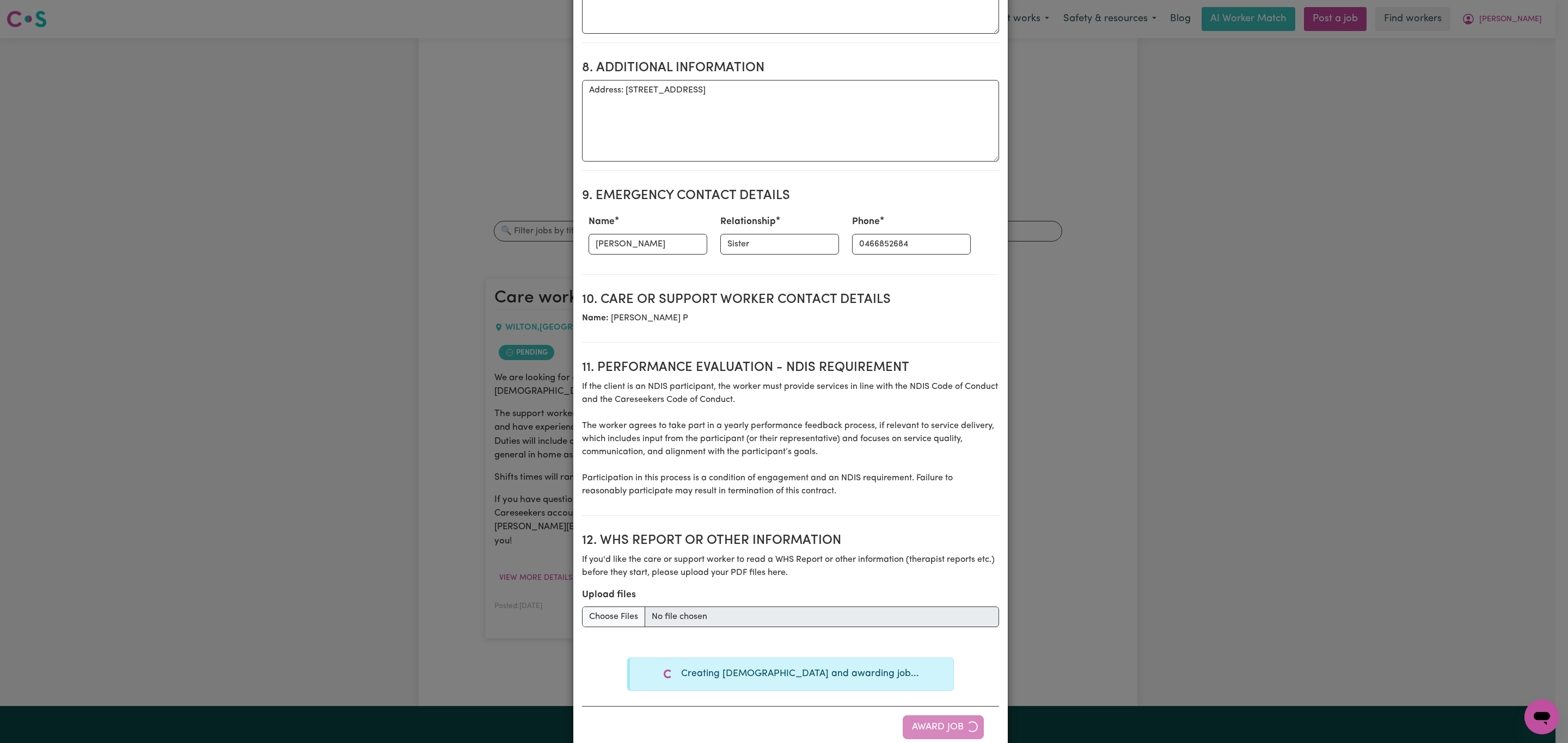
type textarea "Tasks required: Domestic assistance (light duties only), Social companionship"
type textarea "Days required: monday, tuesday, wednesday, thursday, friday, saturday, sunday A…"
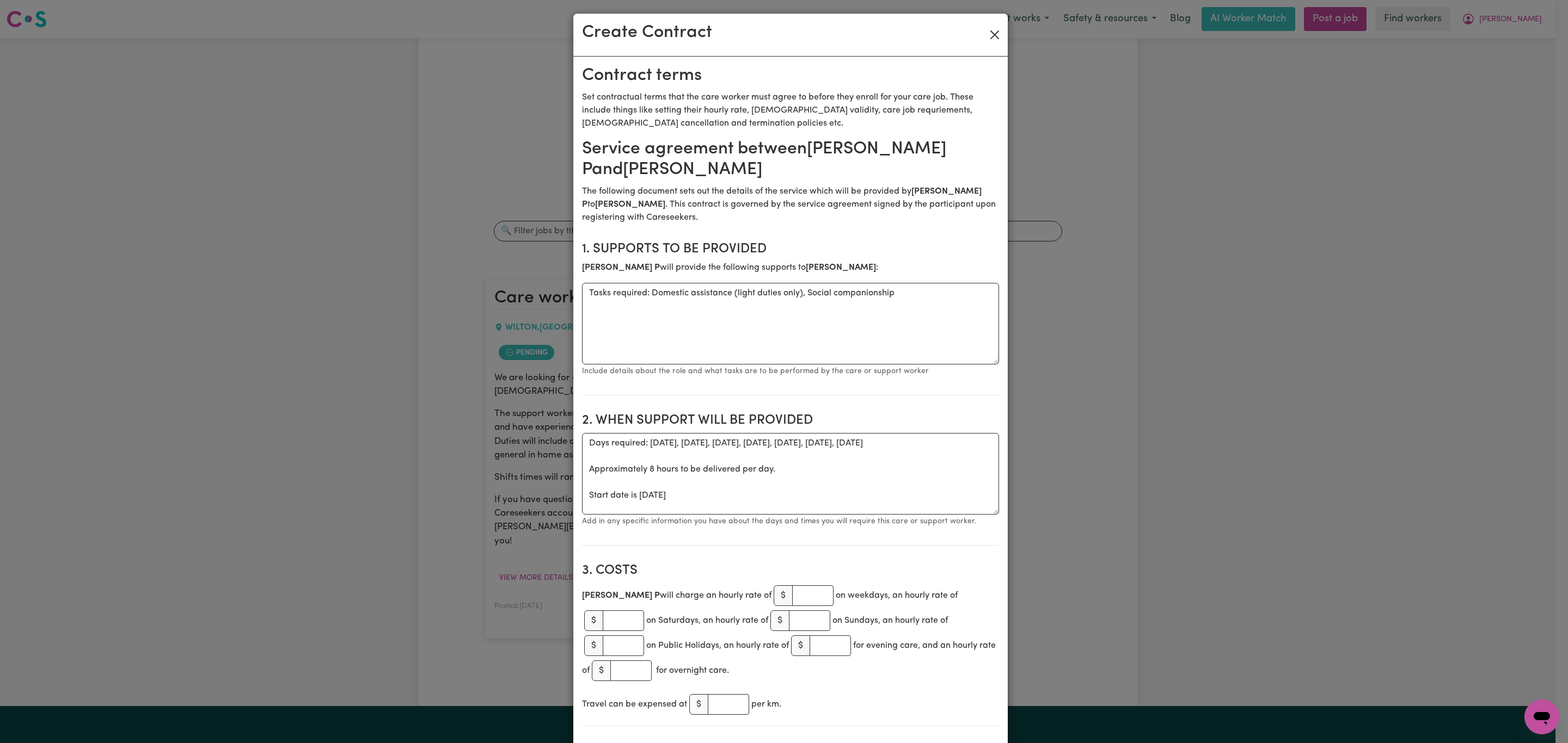
scroll to position [0, 0]
click at [987, 24] on div "Create Contract" at bounding box center [790, 37] width 434 height 43
click at [987, 30] on button "Close" at bounding box center [994, 36] width 17 height 17
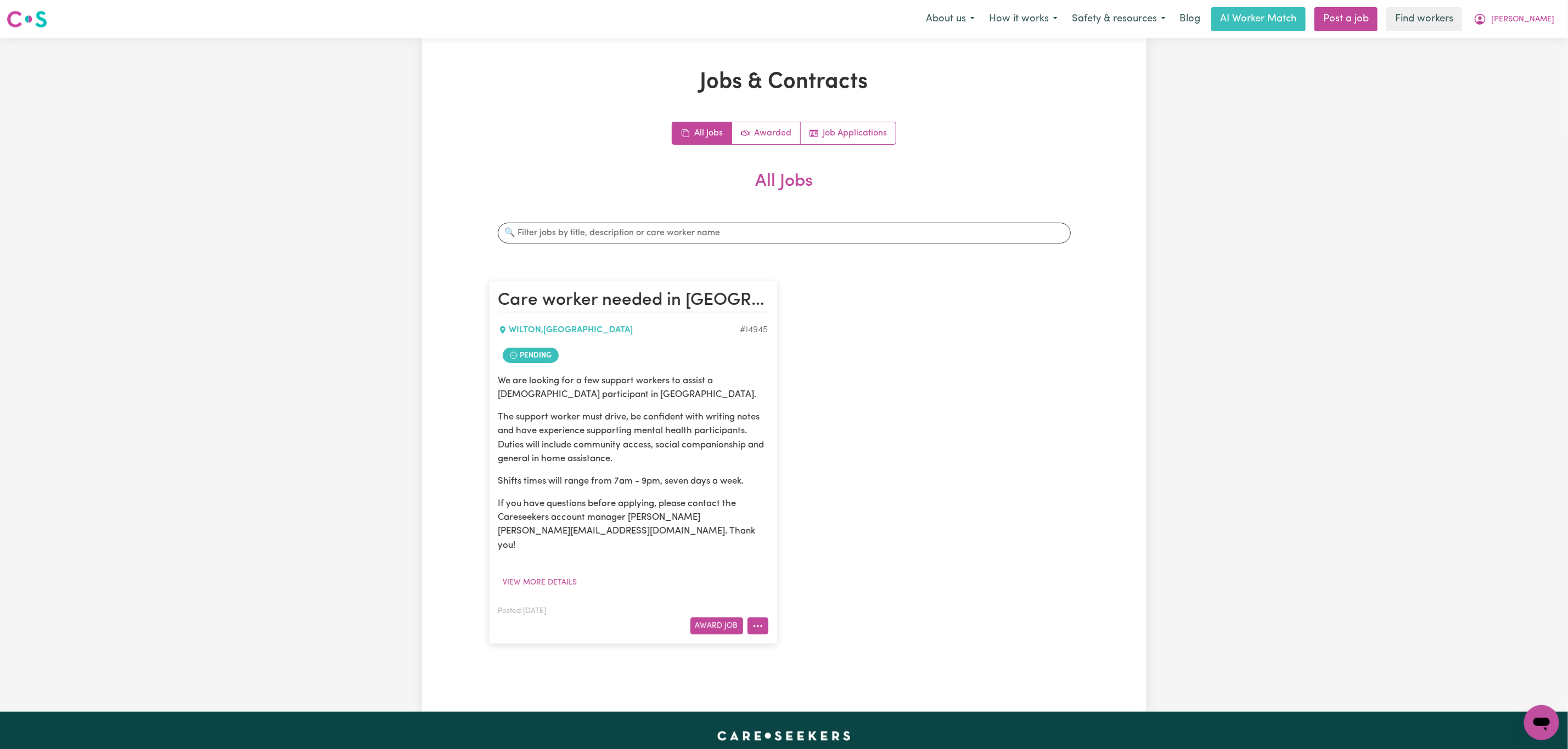
click at [761, 618] on button "More options" at bounding box center [758, 626] width 21 height 17
click at [813, 479] on link "View/Edit Contract" at bounding box center [800, 490] width 107 height 22
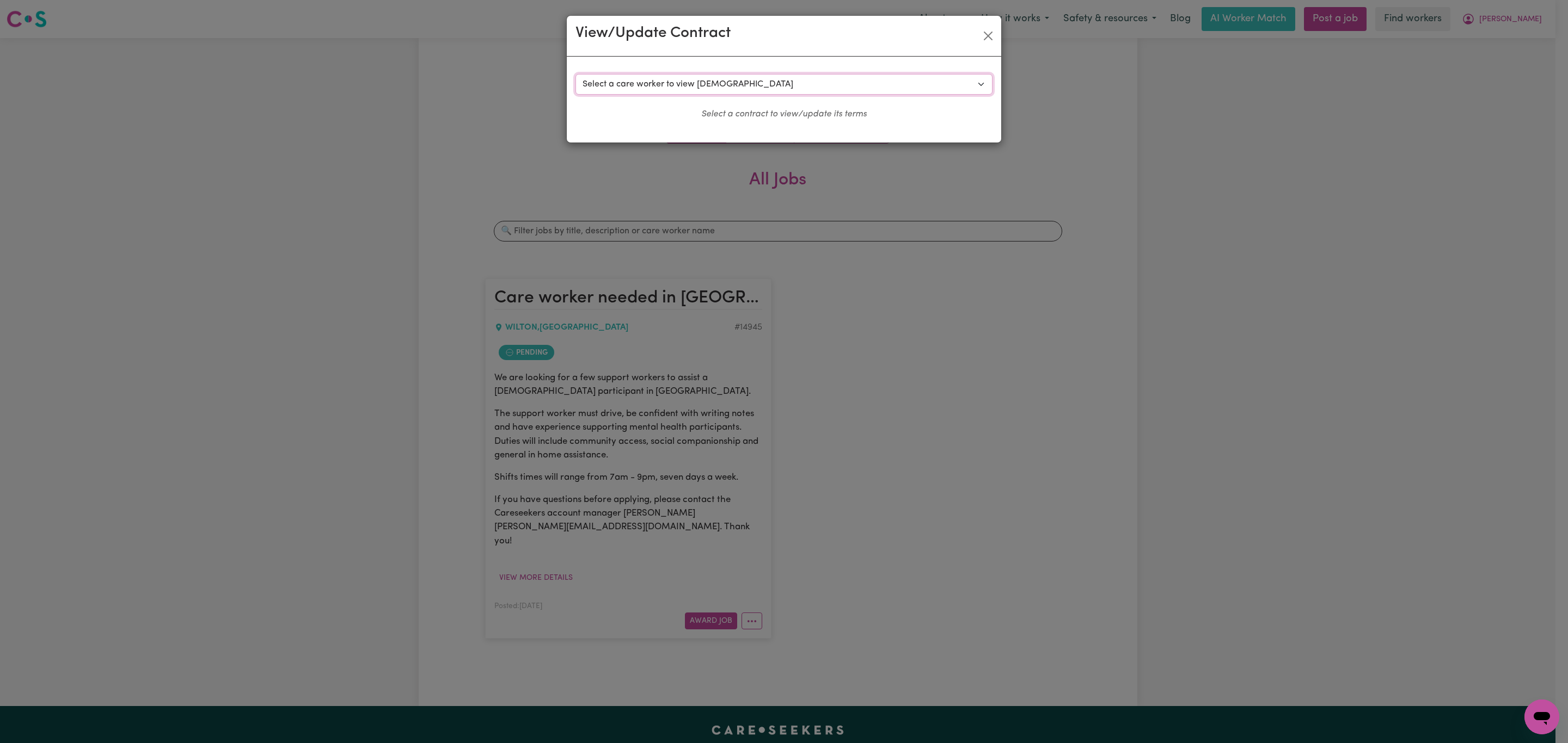
click at [703, 91] on select "Select a care worker to view contract #10585 - Katherine W (contract pending) #…" at bounding box center [783, 84] width 417 height 21
select select "10197"
click at [575, 74] on select "Select a care worker to view contract #10585 - Katherine W (contract pending) #…" at bounding box center [783, 84] width 417 height 21
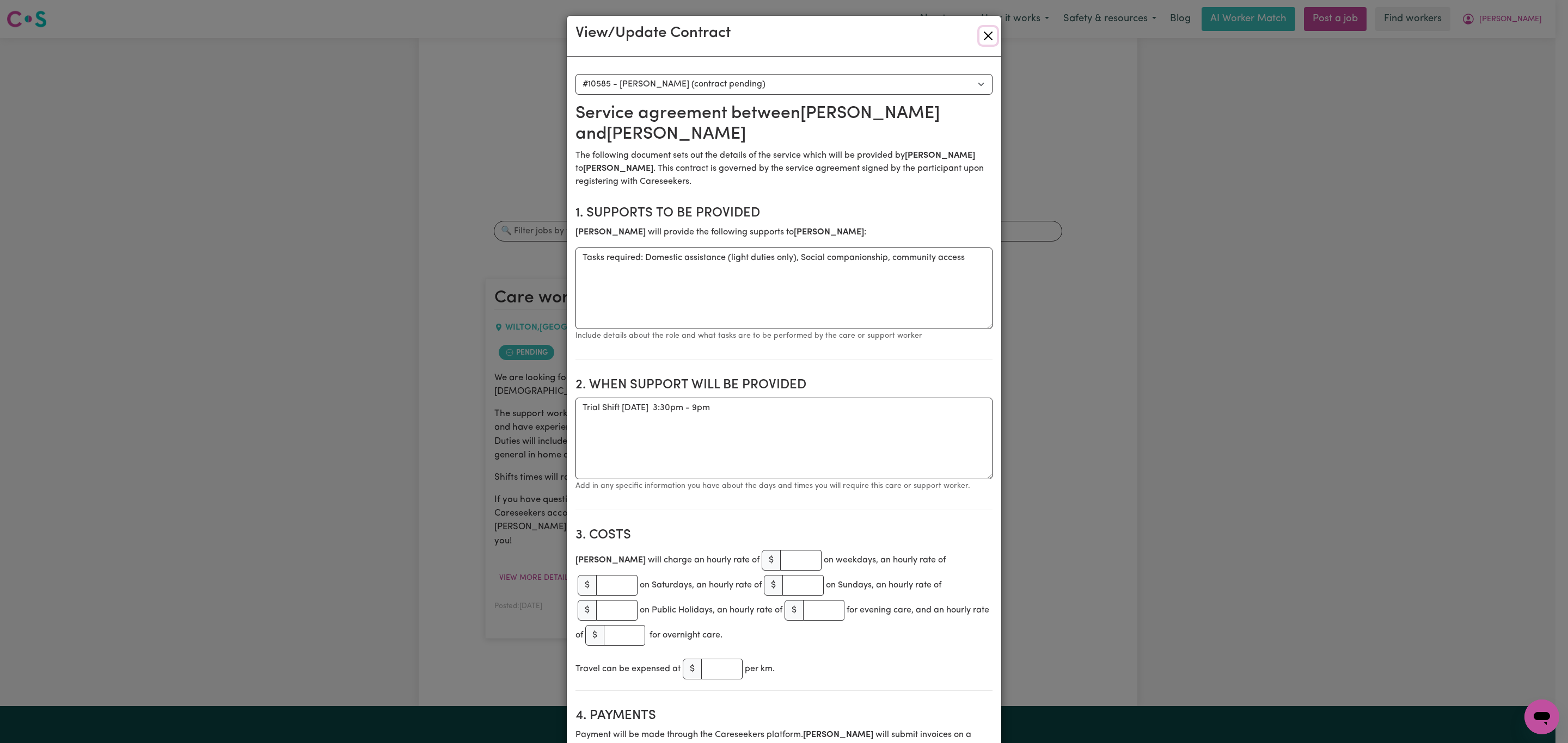
click at [979, 38] on button "Close" at bounding box center [987, 35] width 17 height 17
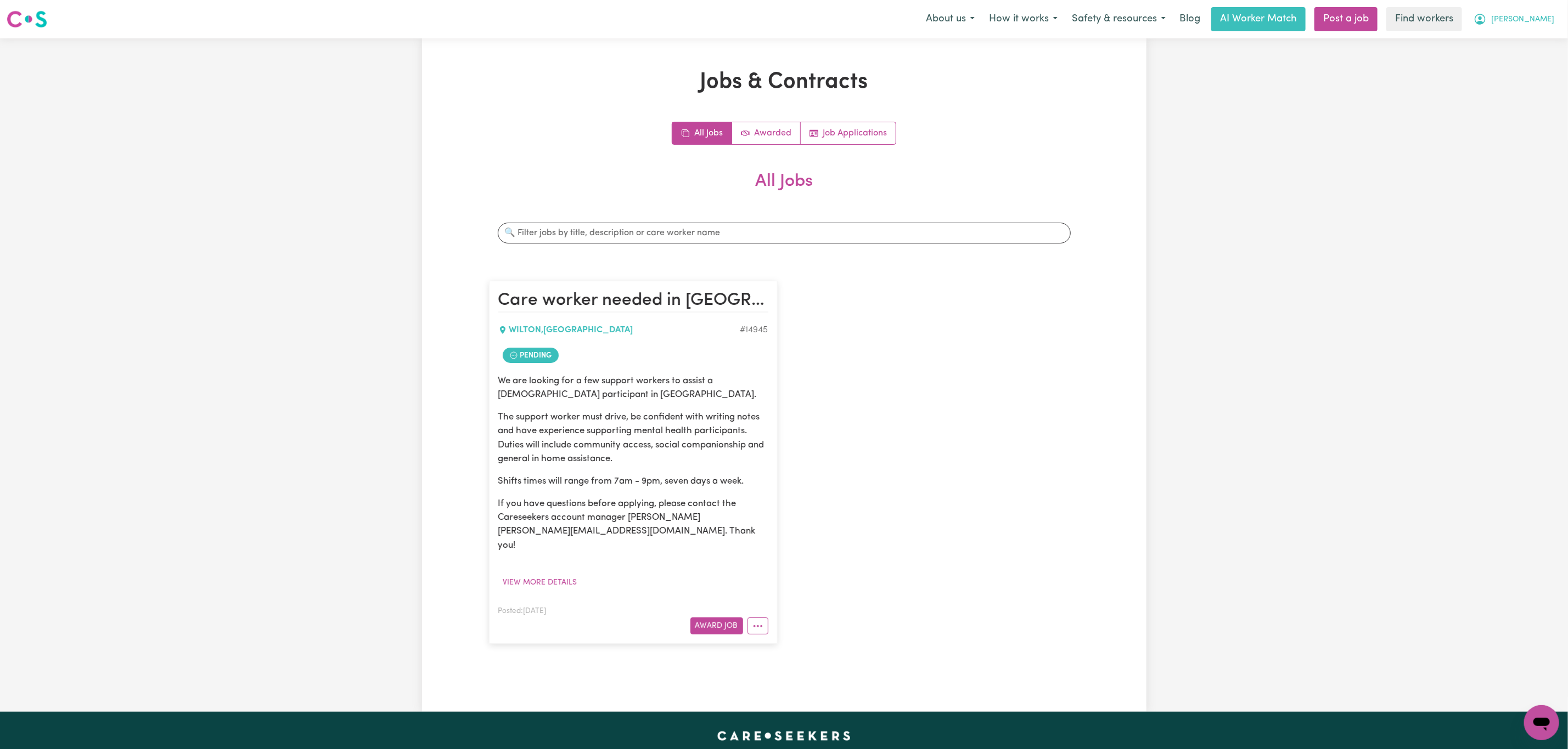
click at [1547, 18] on span "[PERSON_NAME]" at bounding box center [1522, 19] width 63 height 12
click at [1532, 38] on link "My Dashboard" at bounding box center [1517, 43] width 87 height 21
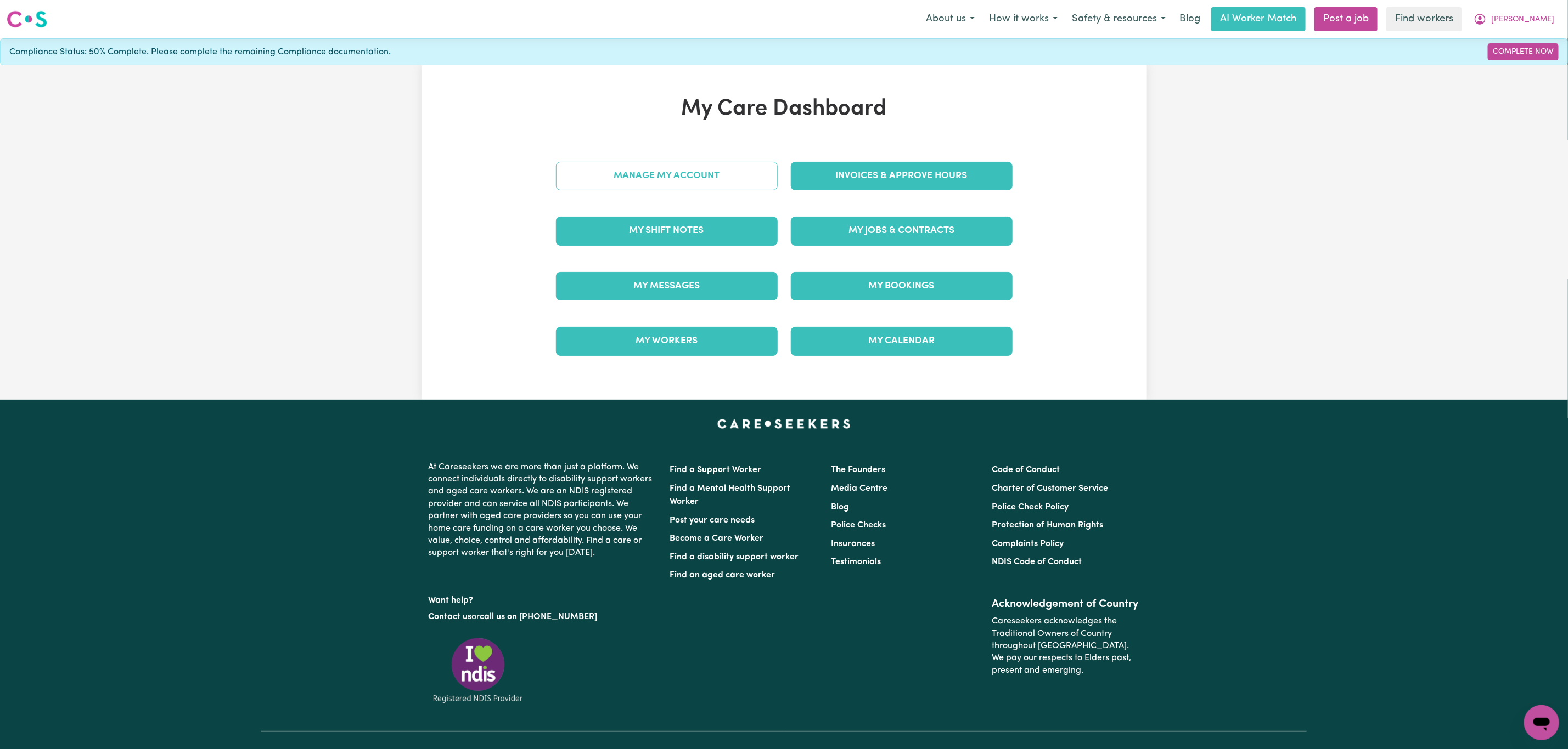
click at [656, 177] on link "Manage My Account" at bounding box center [666, 176] width 222 height 28
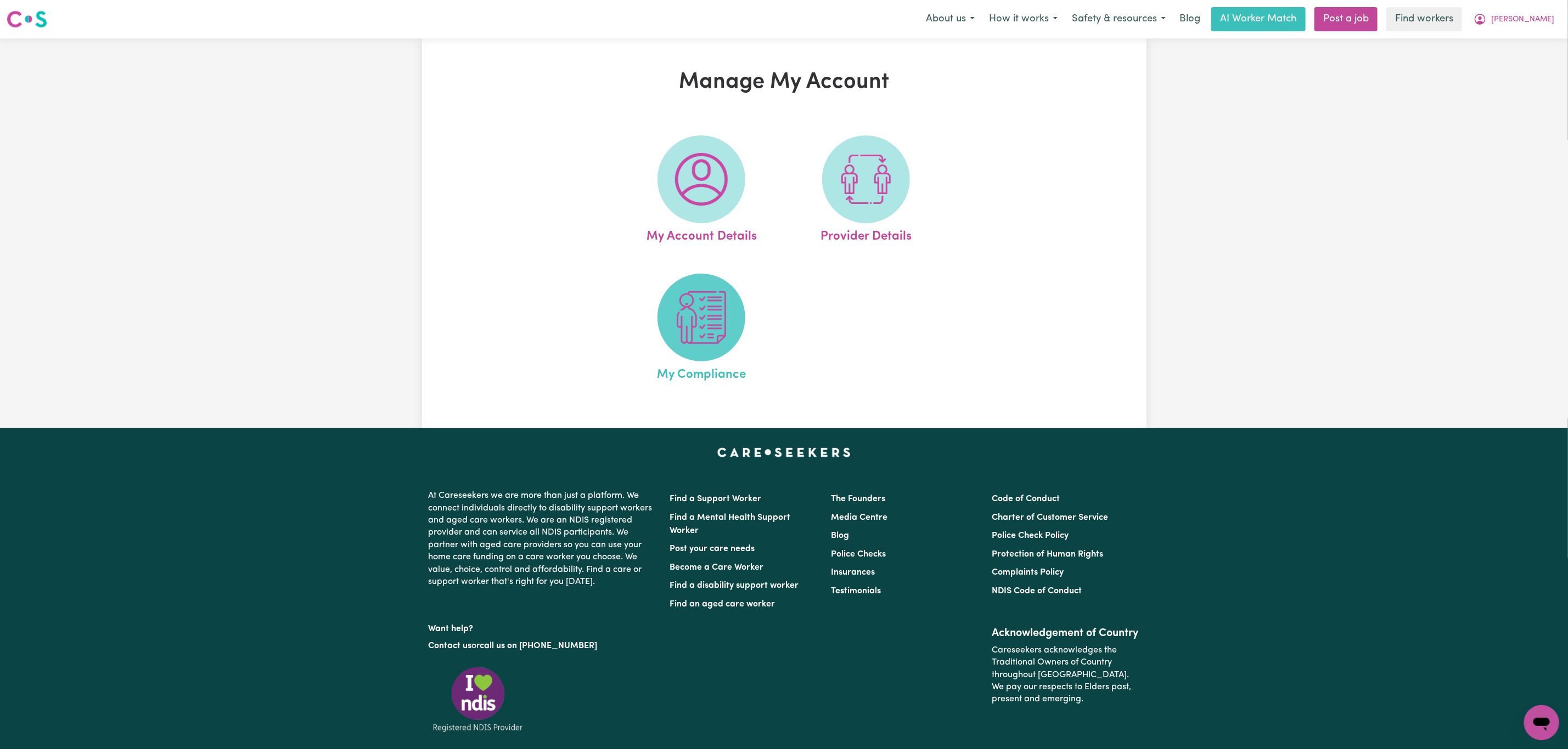
click at [698, 314] on img at bounding box center [702, 318] width 53 height 53
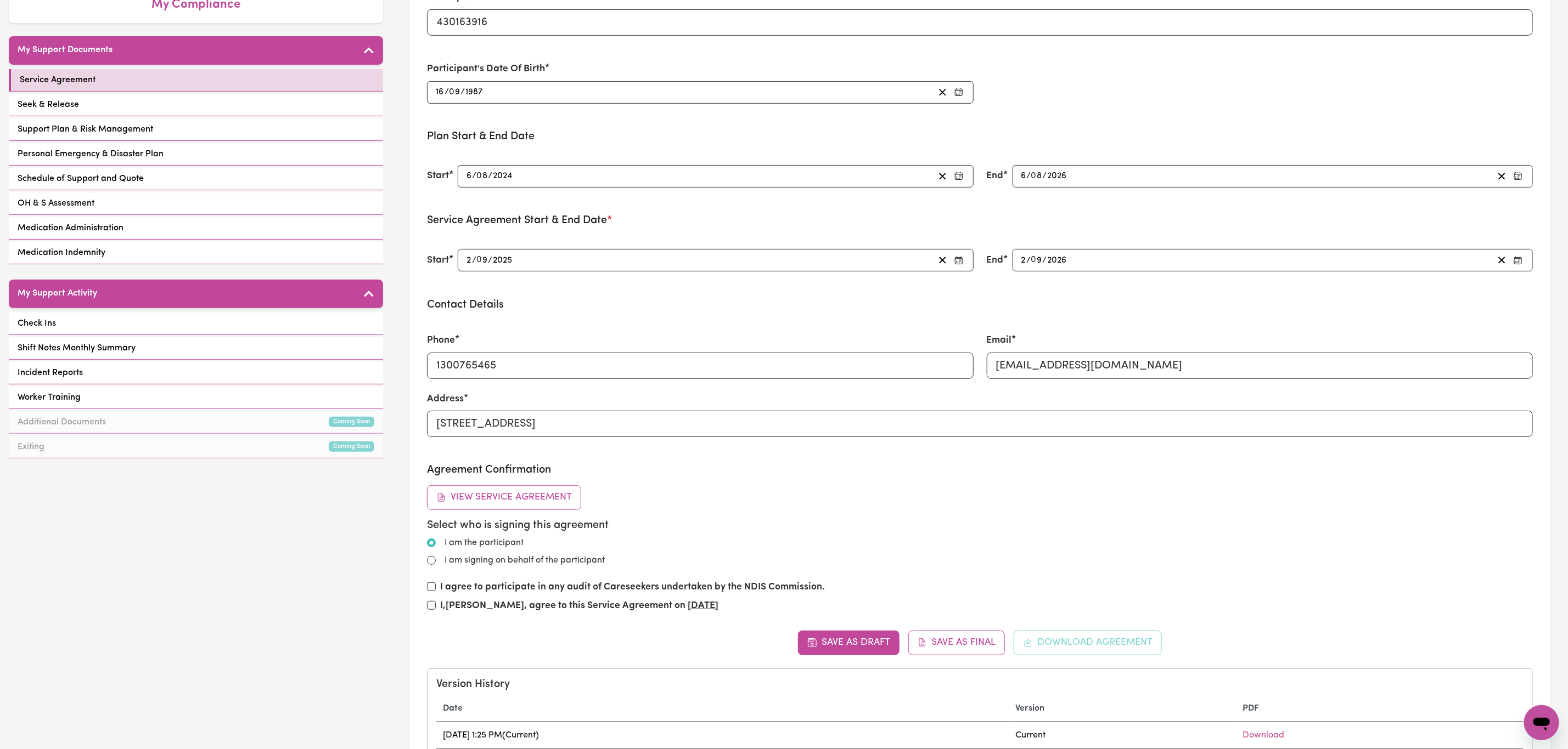
scroll to position [247, 0]
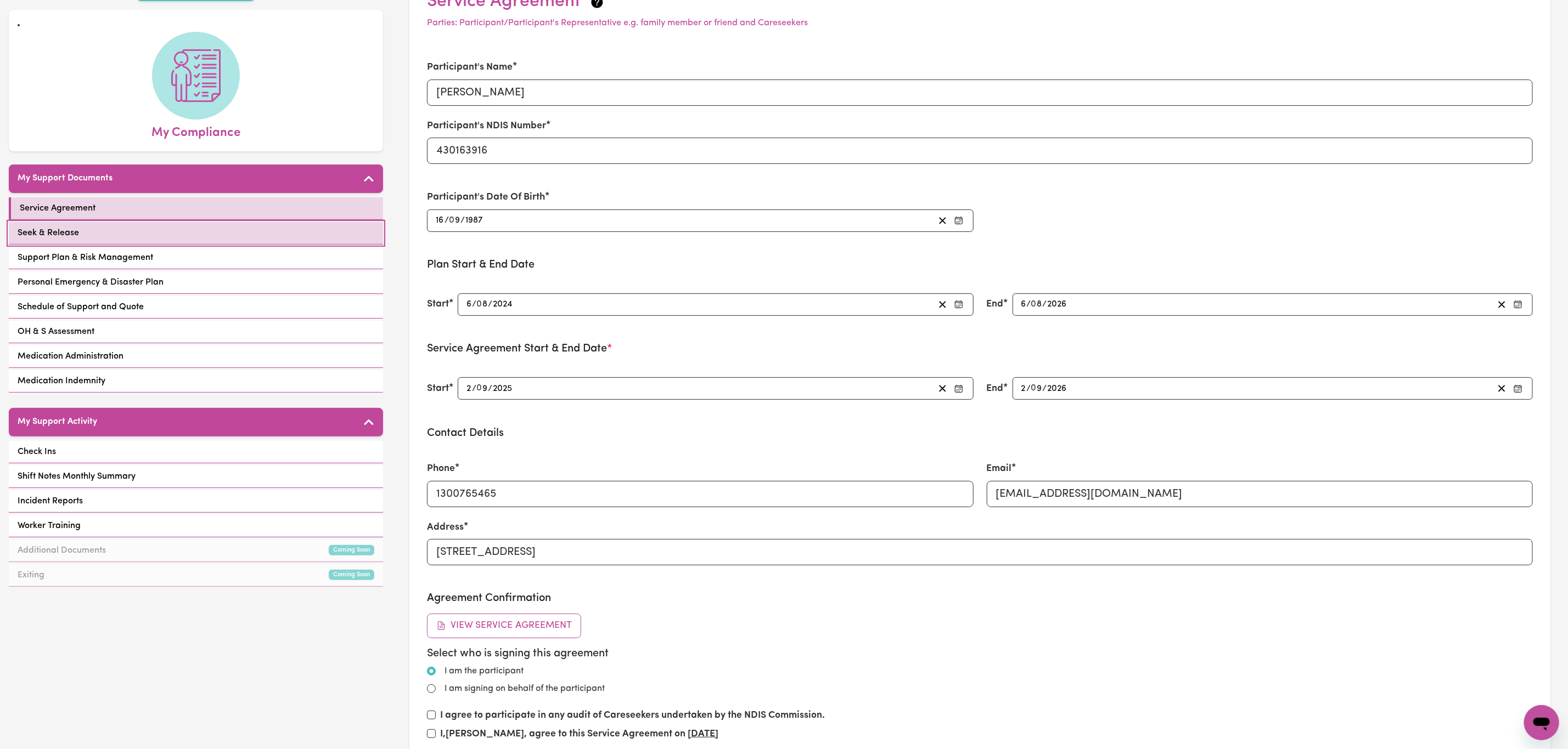
click at [222, 222] on link "Seek & Release" at bounding box center [196, 233] width 375 height 23
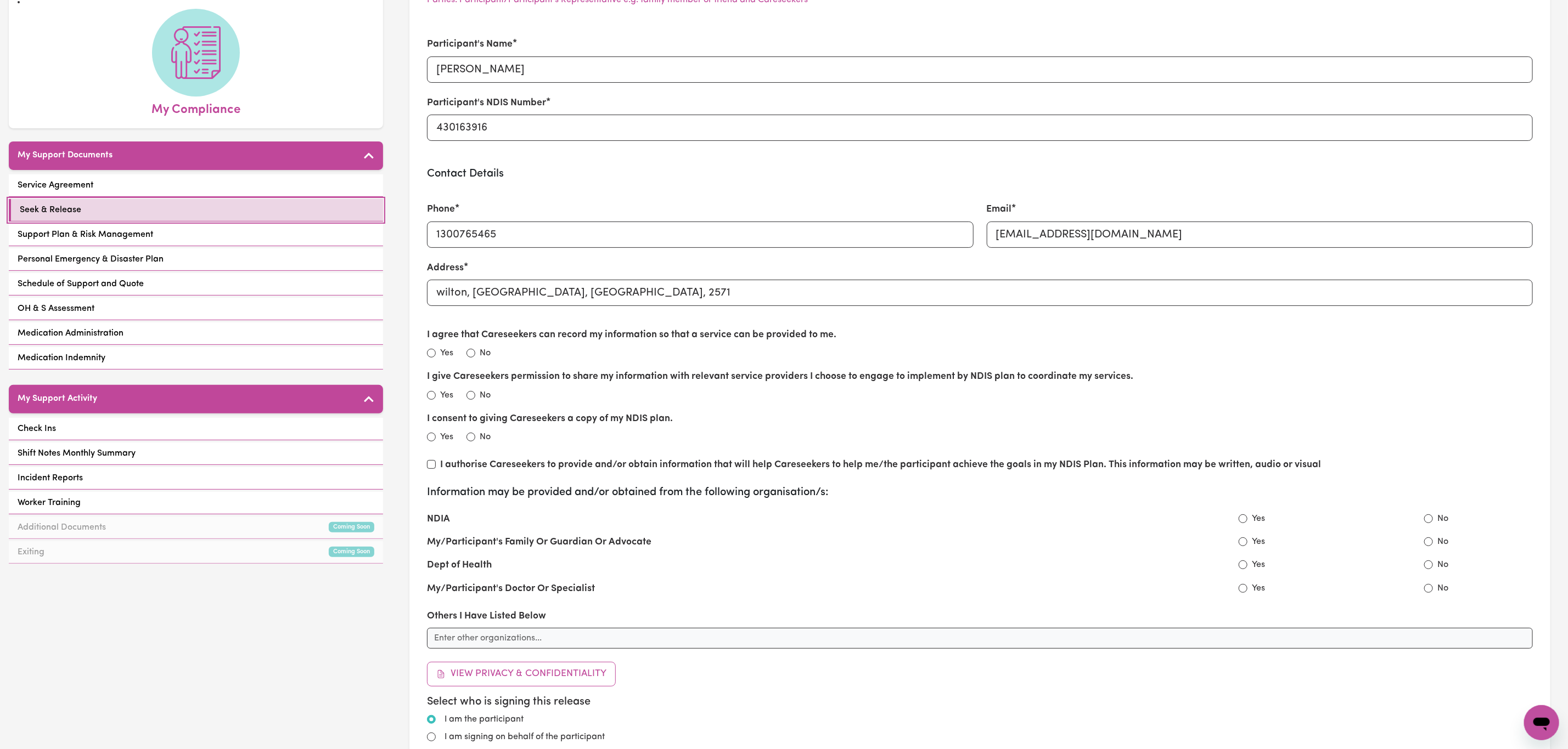
scroll to position [82, 0]
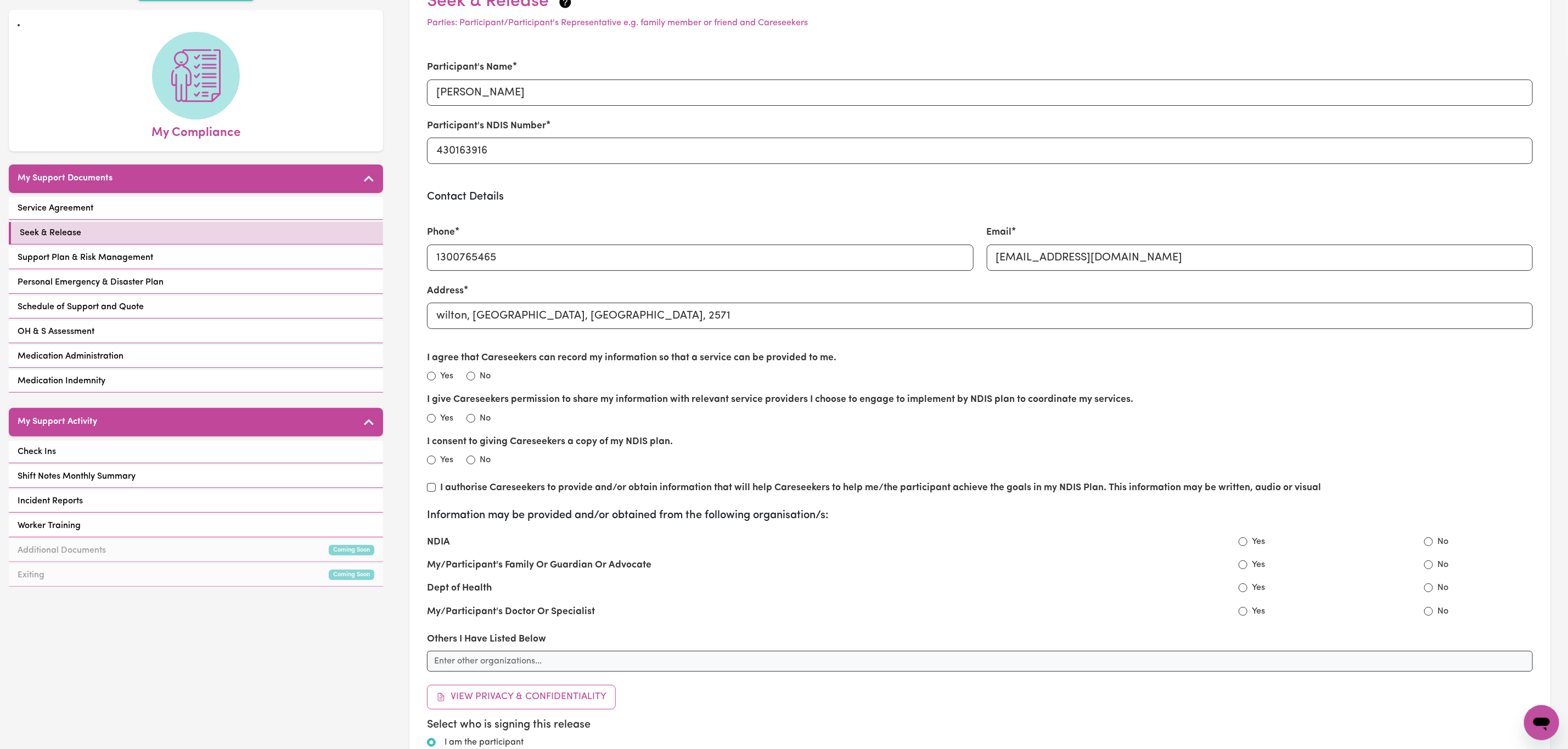
click at [187, 232] on div "Service Agreement Seek & Release Support Plan & Risk Management Personal Emerge…" at bounding box center [196, 296] width 375 height 198
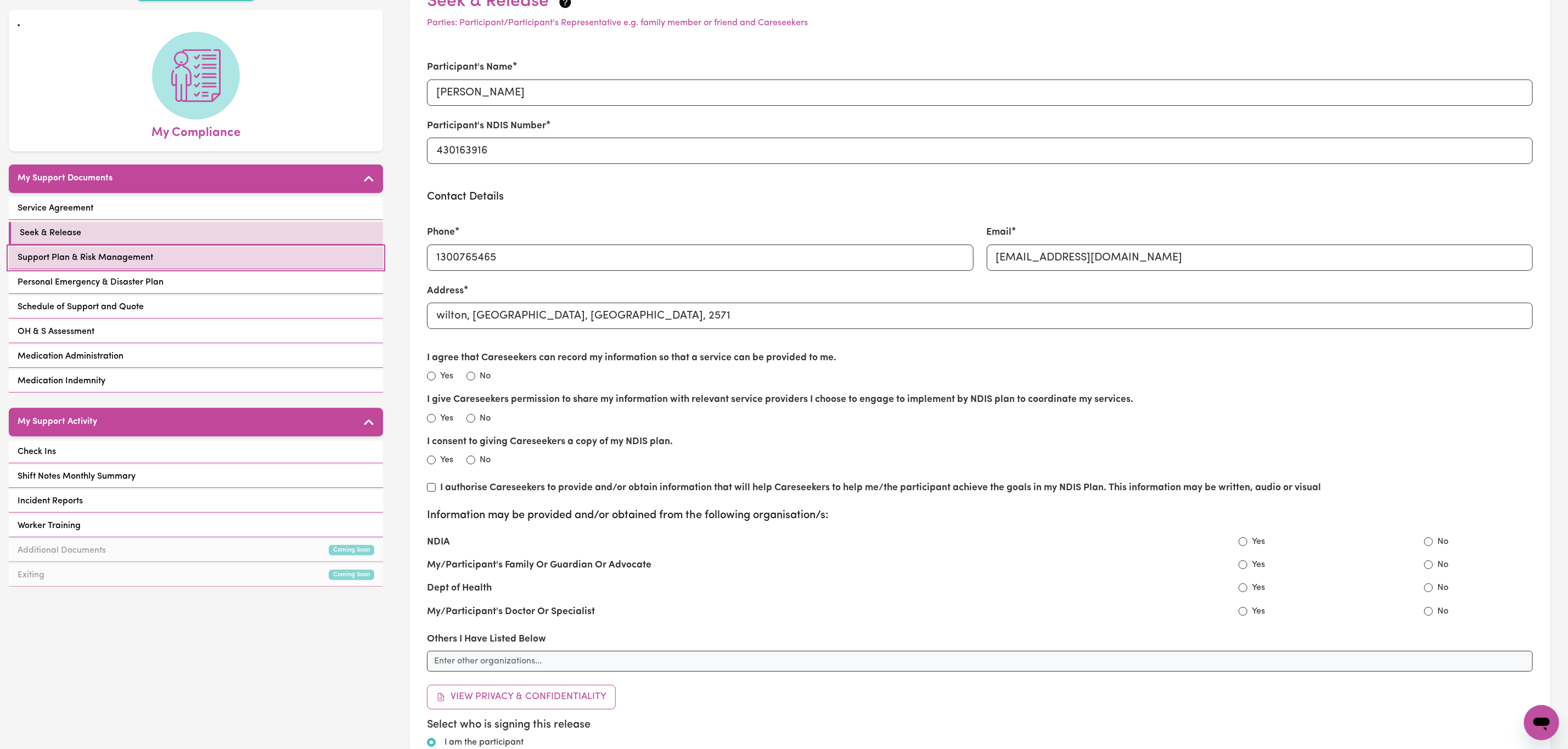
click at [187, 247] on link "Support Plan & Risk Management" at bounding box center [196, 258] width 375 height 23
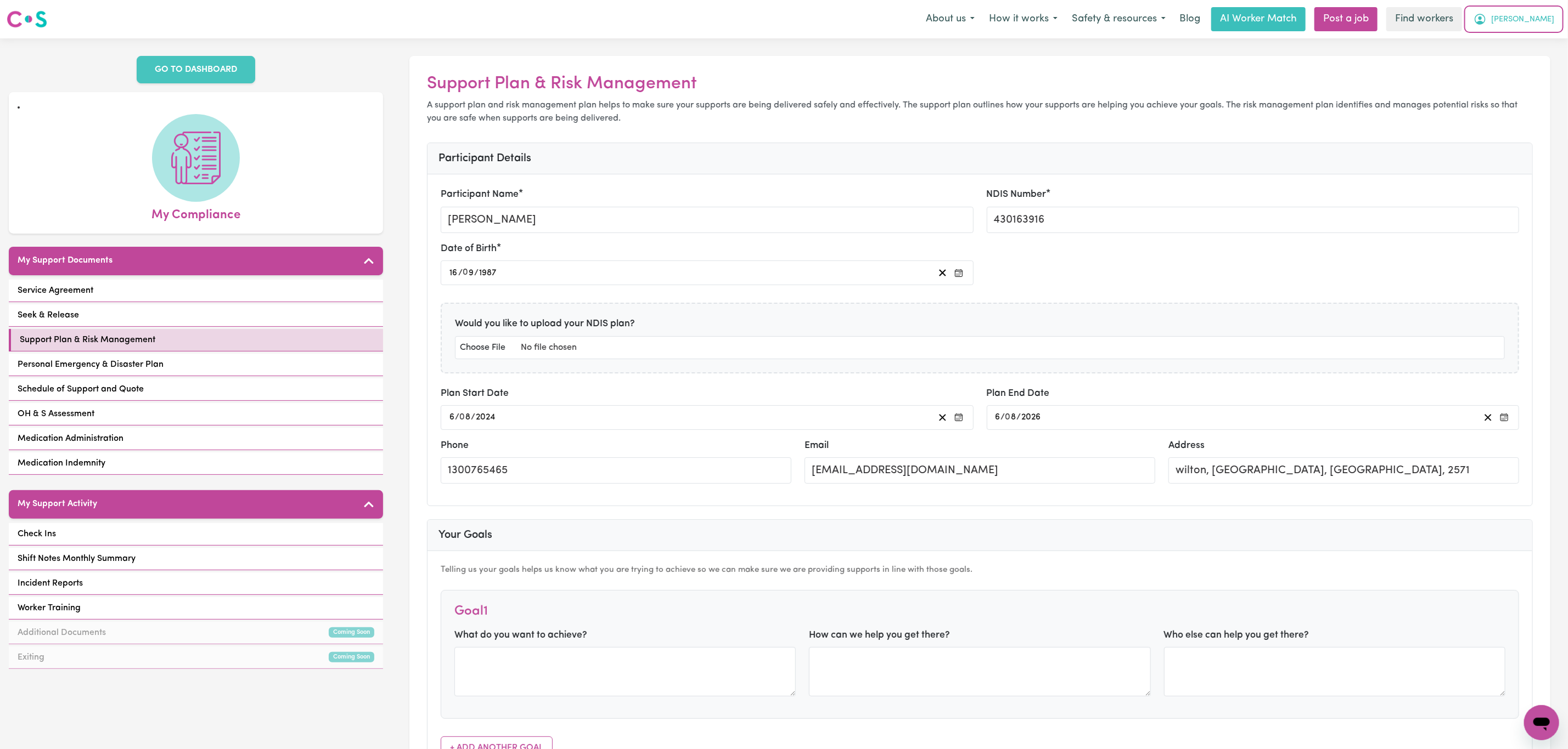
drag, startPoint x: 1545, startPoint y: 10, endPoint x: 1537, endPoint y: 27, distance: 18.8
click at [1545, 12] on button "[PERSON_NAME]" at bounding box center [1514, 18] width 95 height 23
click at [1523, 44] on link "My Dashboard" at bounding box center [1517, 43] width 87 height 21
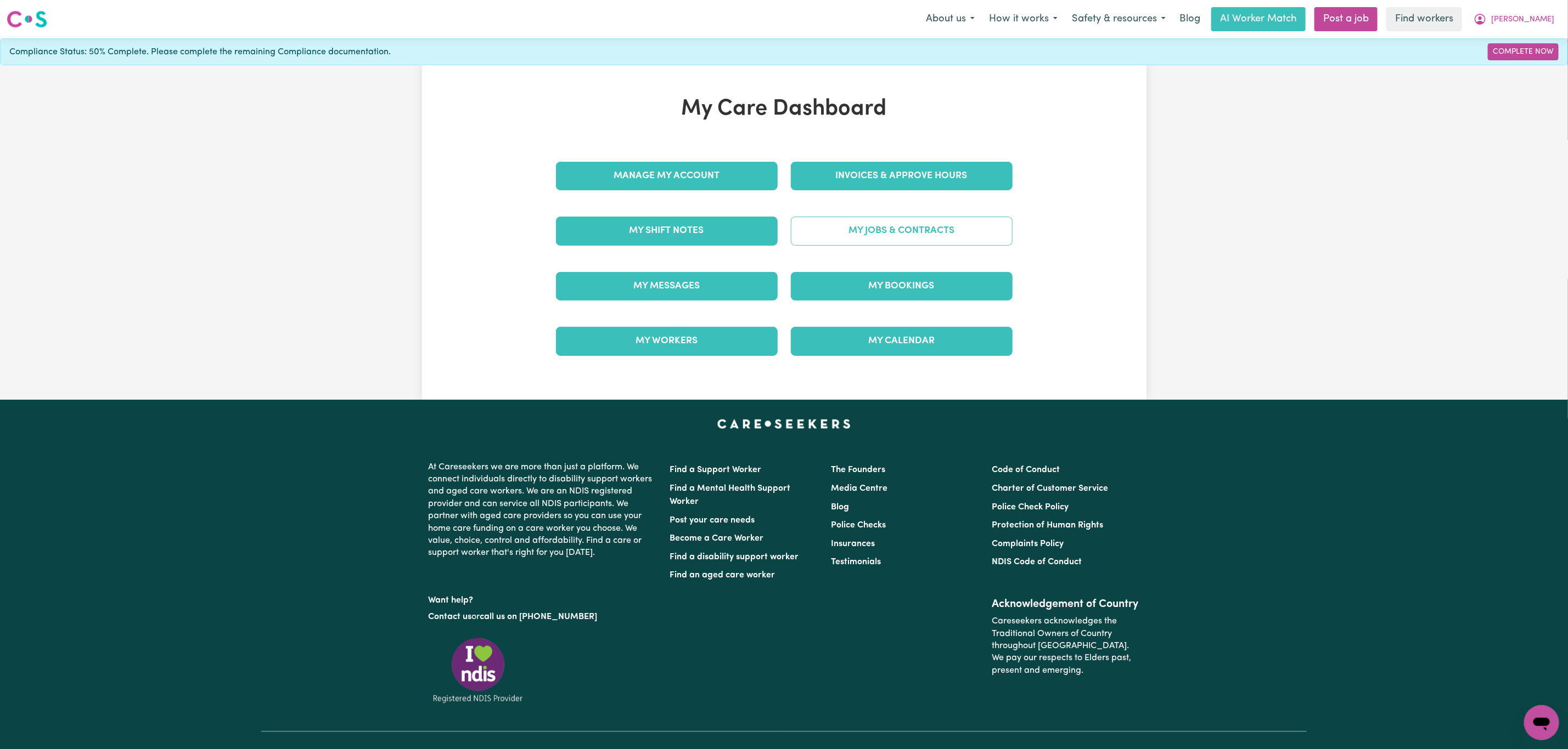
click at [861, 239] on link "My Jobs & Contracts" at bounding box center [902, 231] width 222 height 28
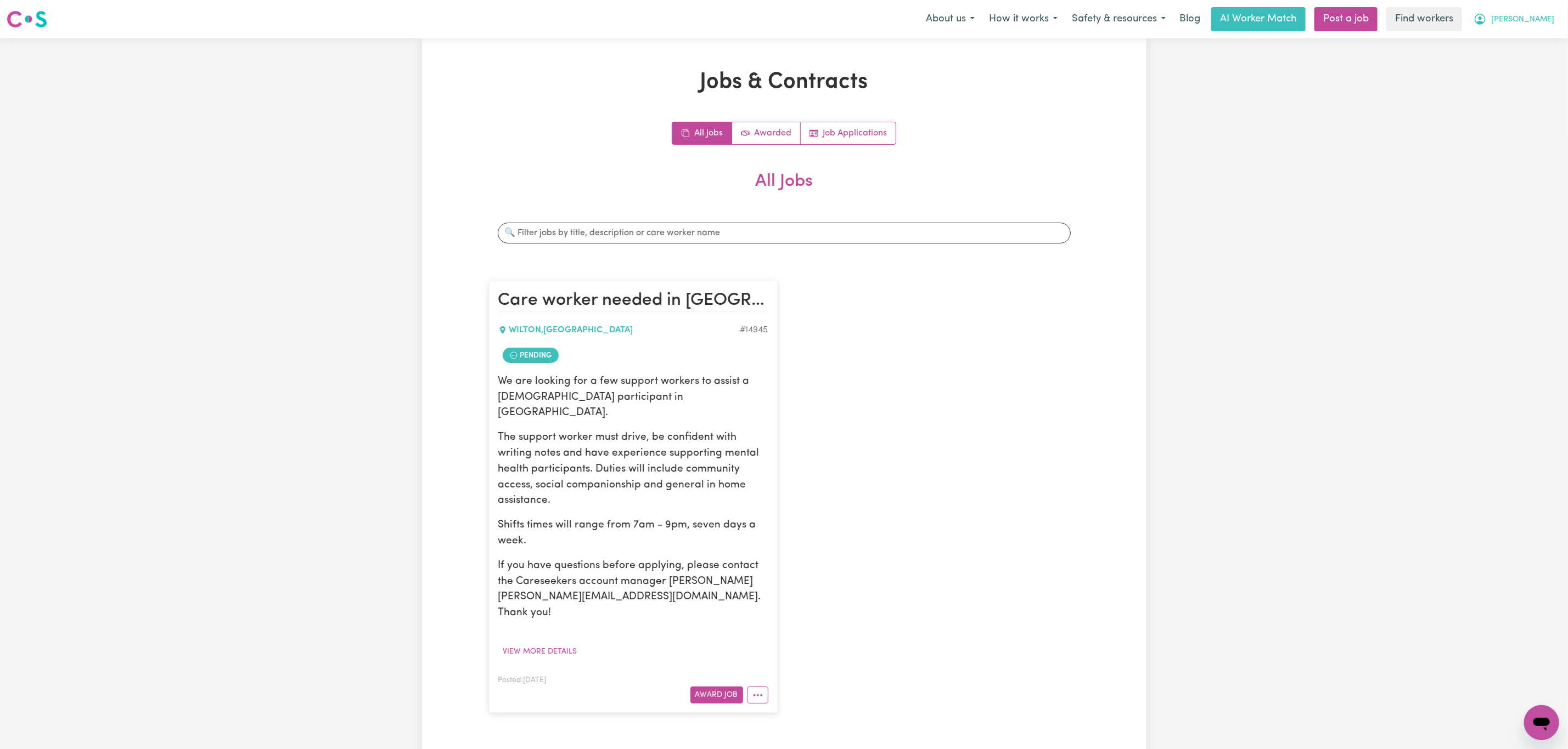
click at [1552, 10] on button "[PERSON_NAME]" at bounding box center [1514, 18] width 95 height 23
click at [1520, 40] on link "My Dashboard" at bounding box center [1517, 43] width 87 height 21
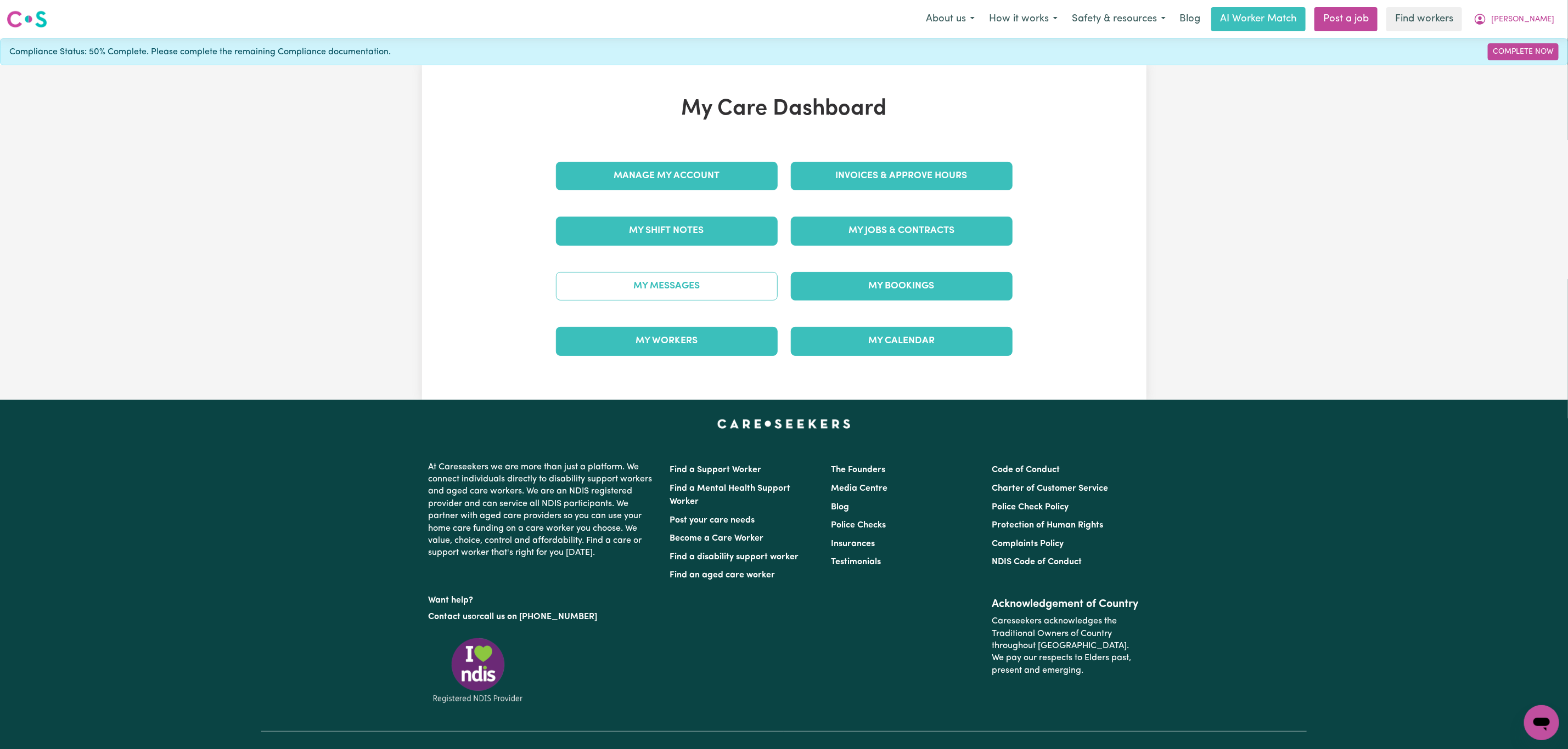
click at [670, 289] on link "My Messages" at bounding box center [666, 286] width 222 height 28
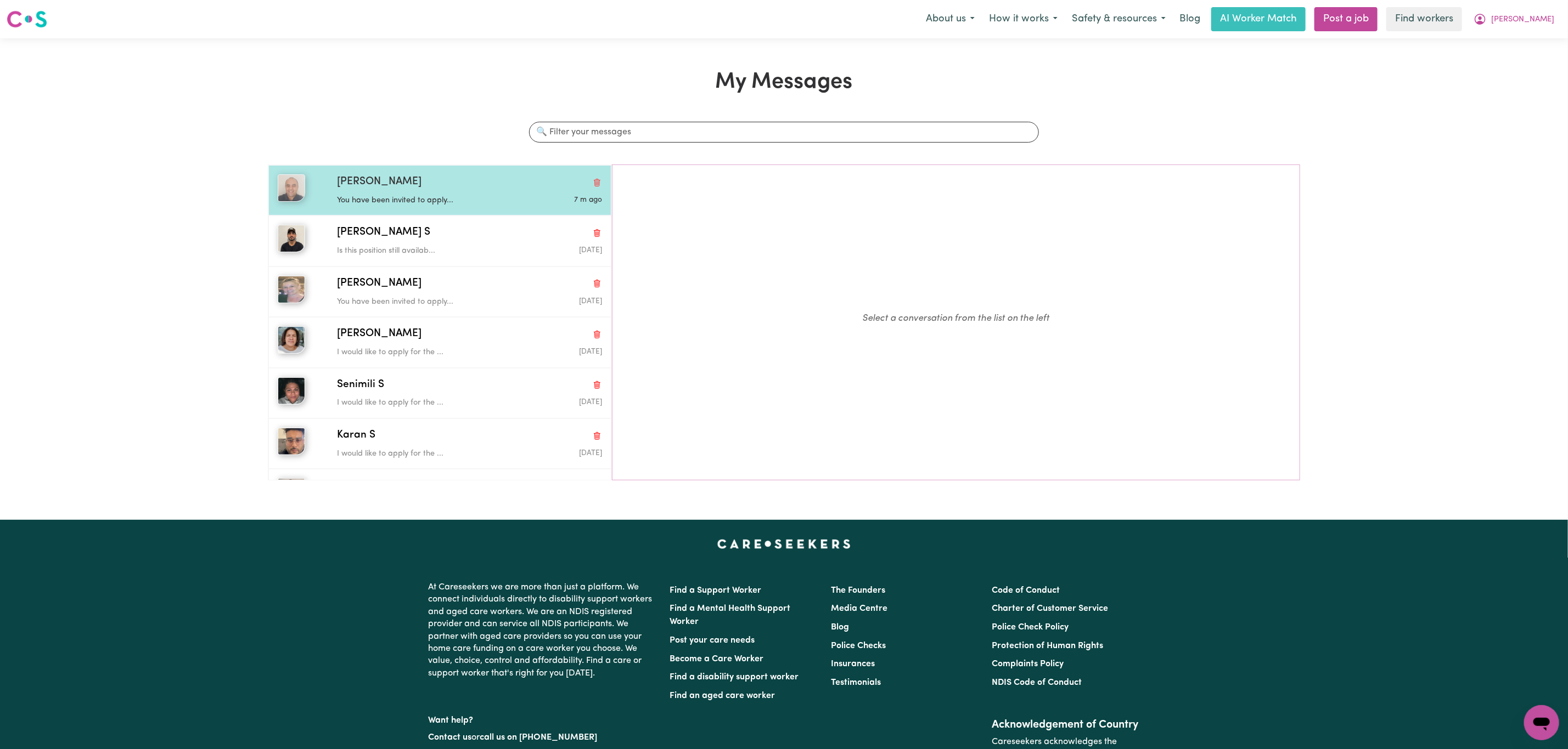
click at [492, 194] on div "You have been invited to apply..." at bounding box center [426, 199] width 177 height 16
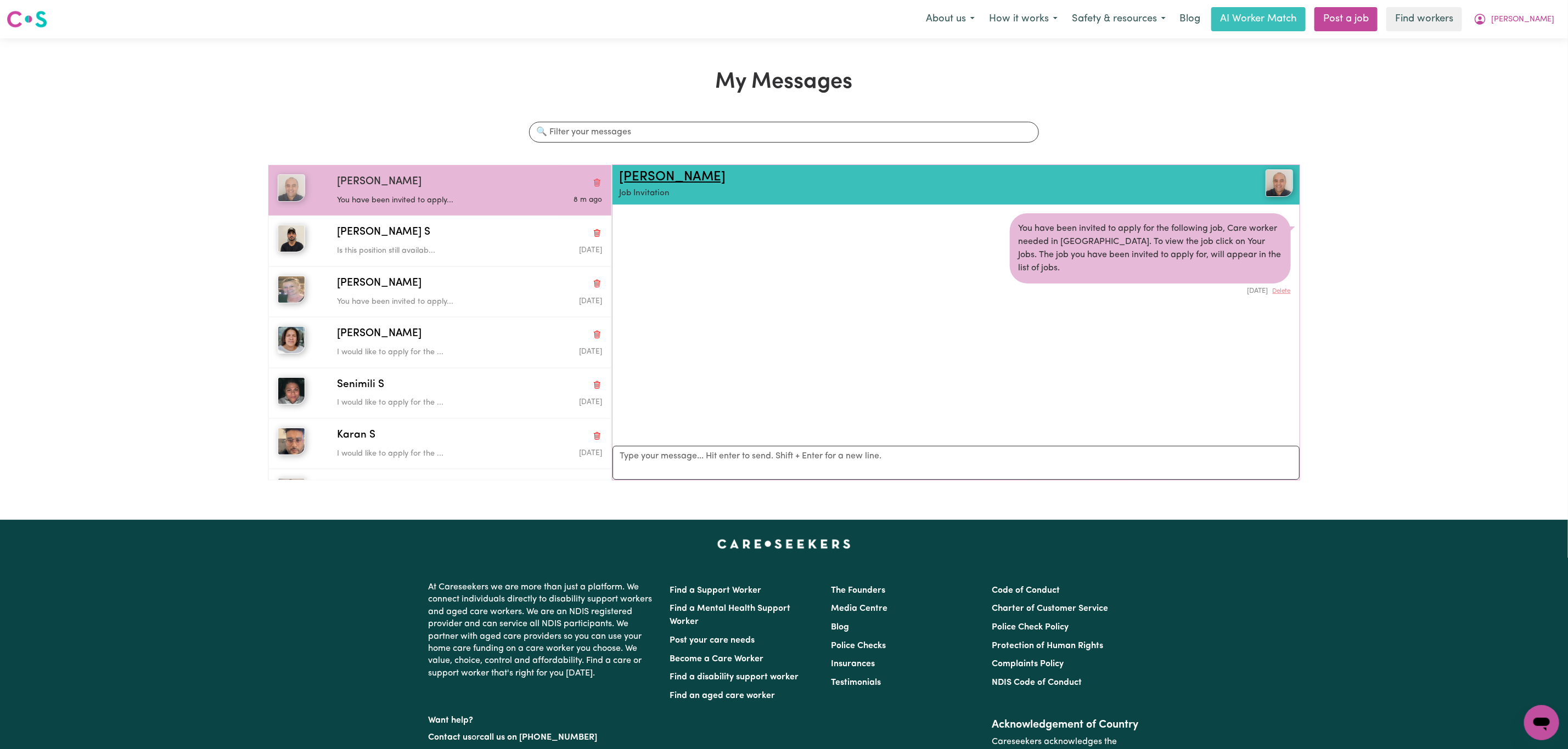
scroll to position [7, 0]
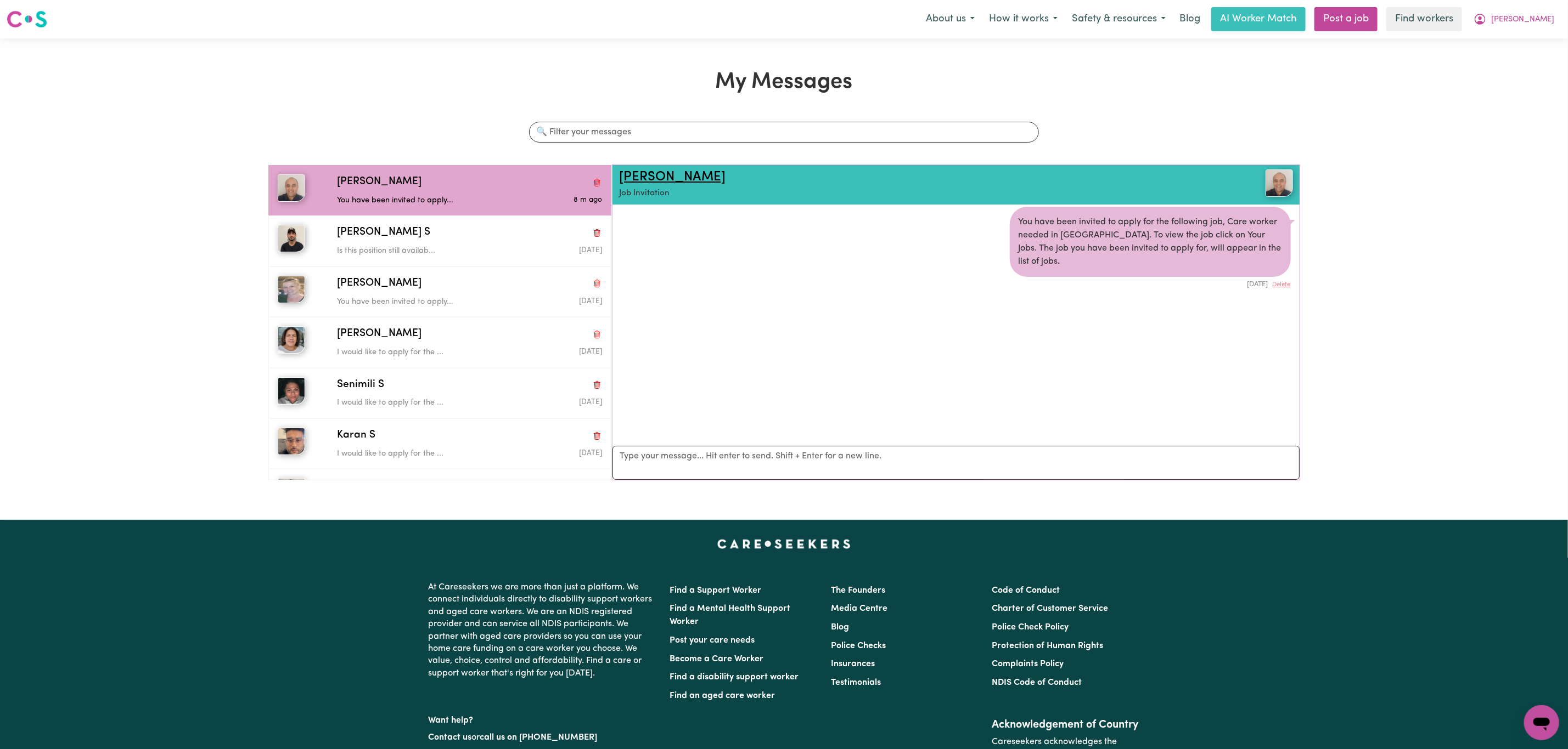
click at [655, 170] on link "Lawrence P" at bounding box center [672, 177] width 107 height 13
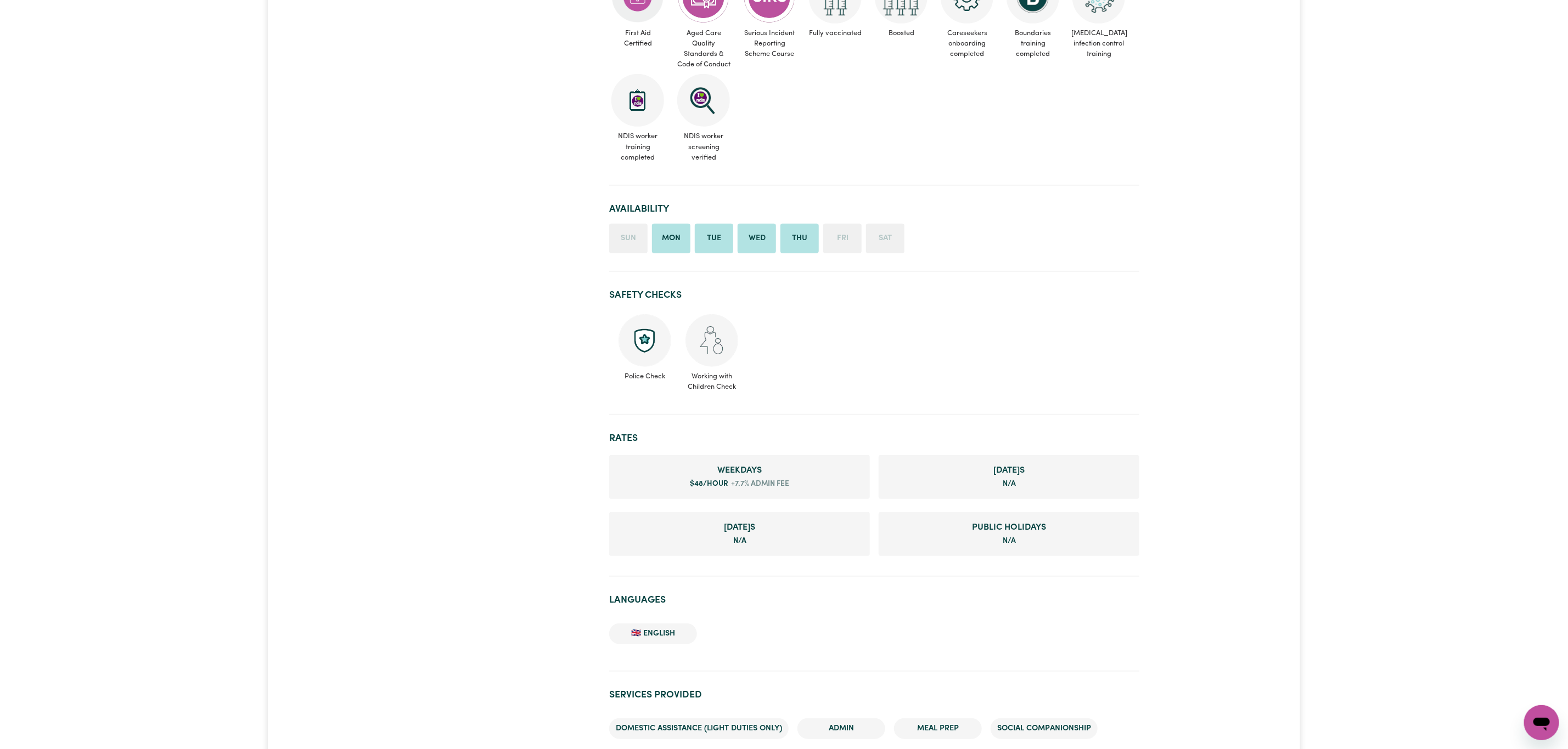
scroll to position [82, 0]
